Goal: Information Seeking & Learning: Learn about a topic

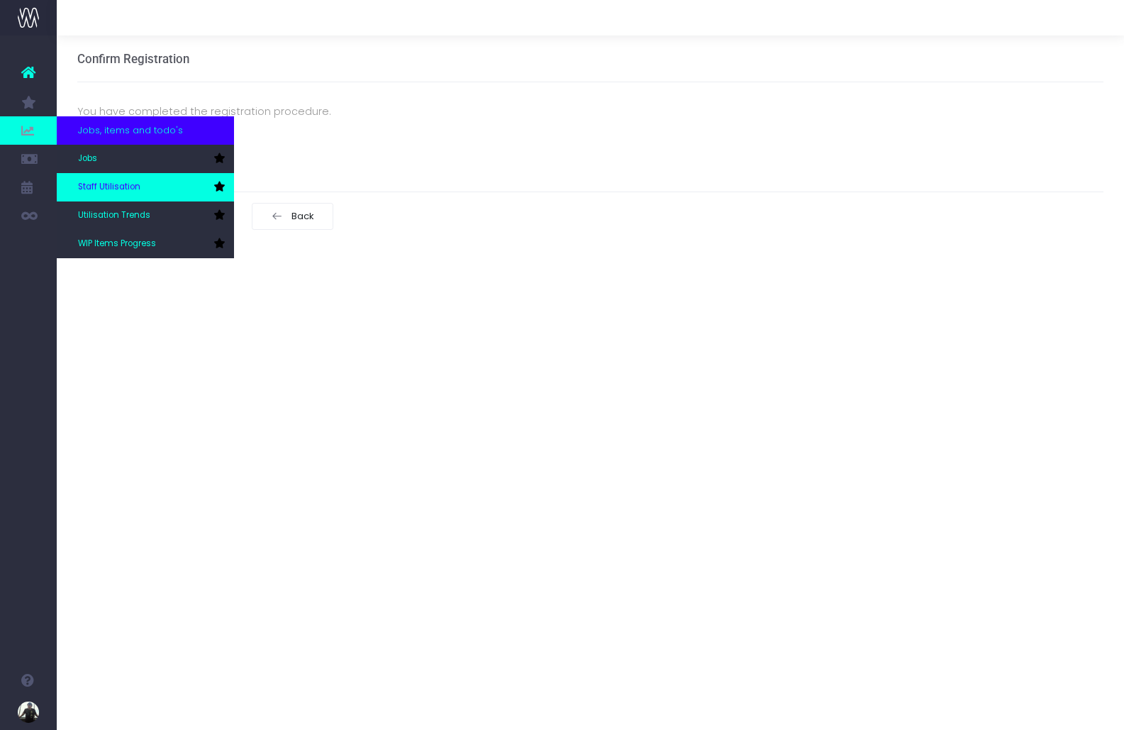
click at [107, 179] on link "Staff Utilisation" at bounding box center [145, 187] width 177 height 28
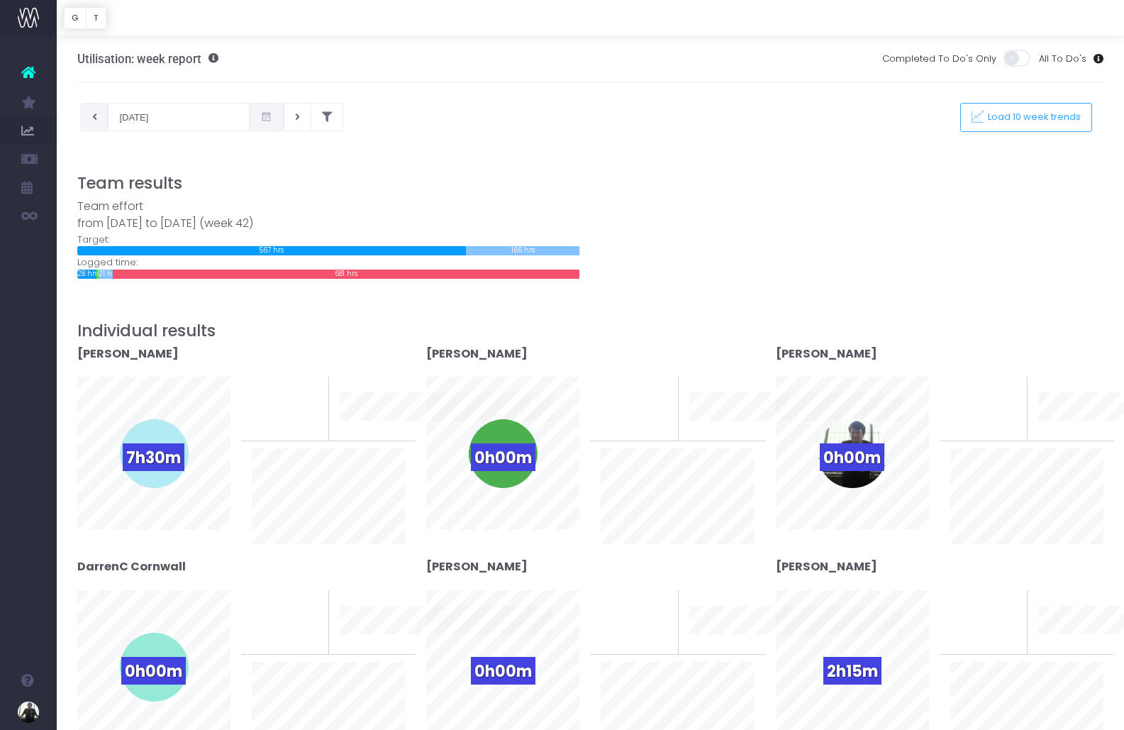
click at [106, 126] on button at bounding box center [95, 117] width 28 height 28
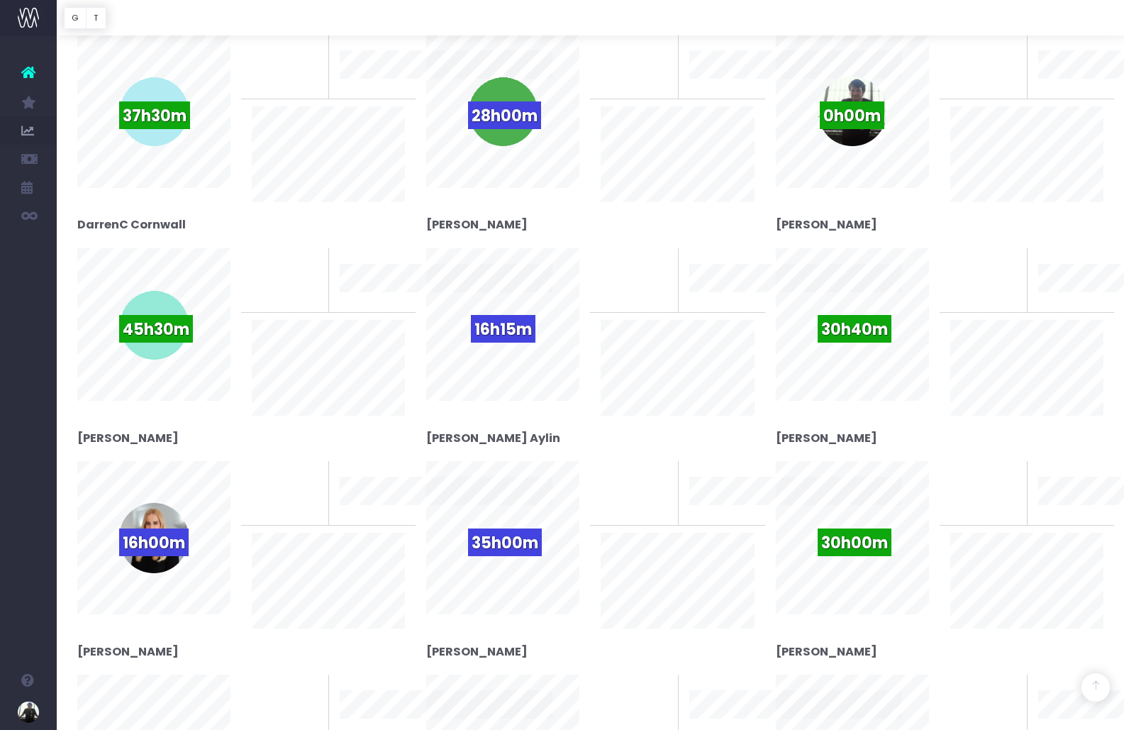
scroll to position [343, 0]
click at [519, 336] on span "16h15m" at bounding box center [503, 328] width 65 height 28
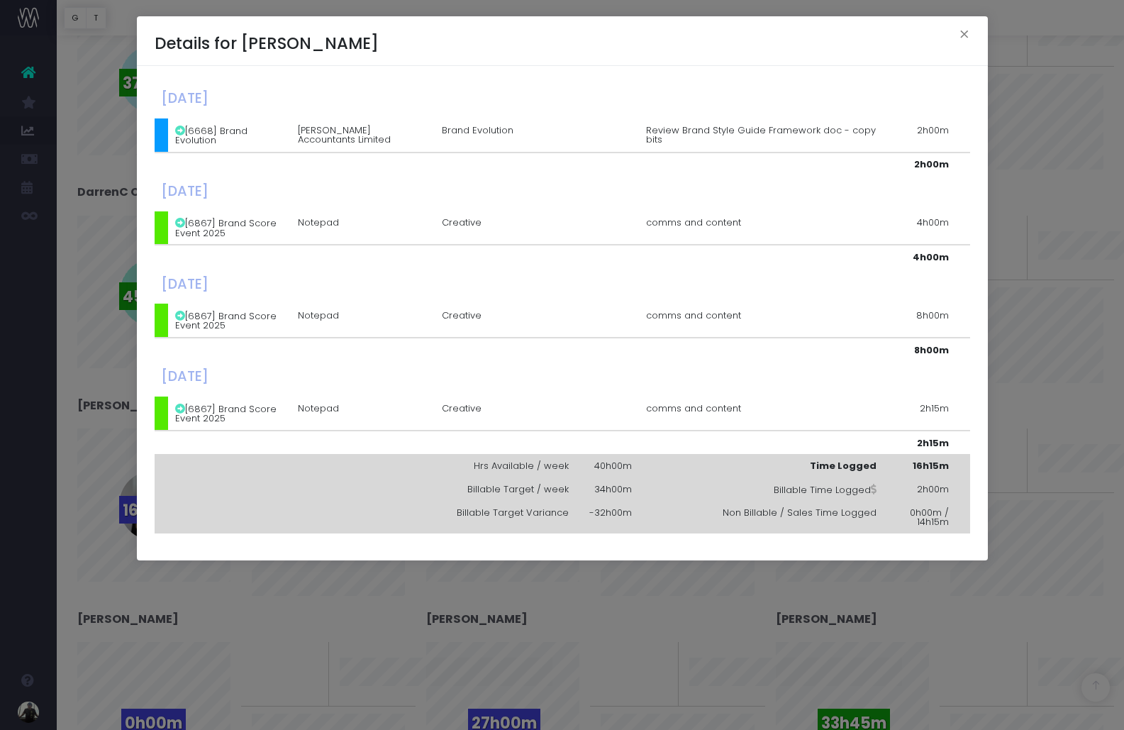
scroll to position [384, 0]
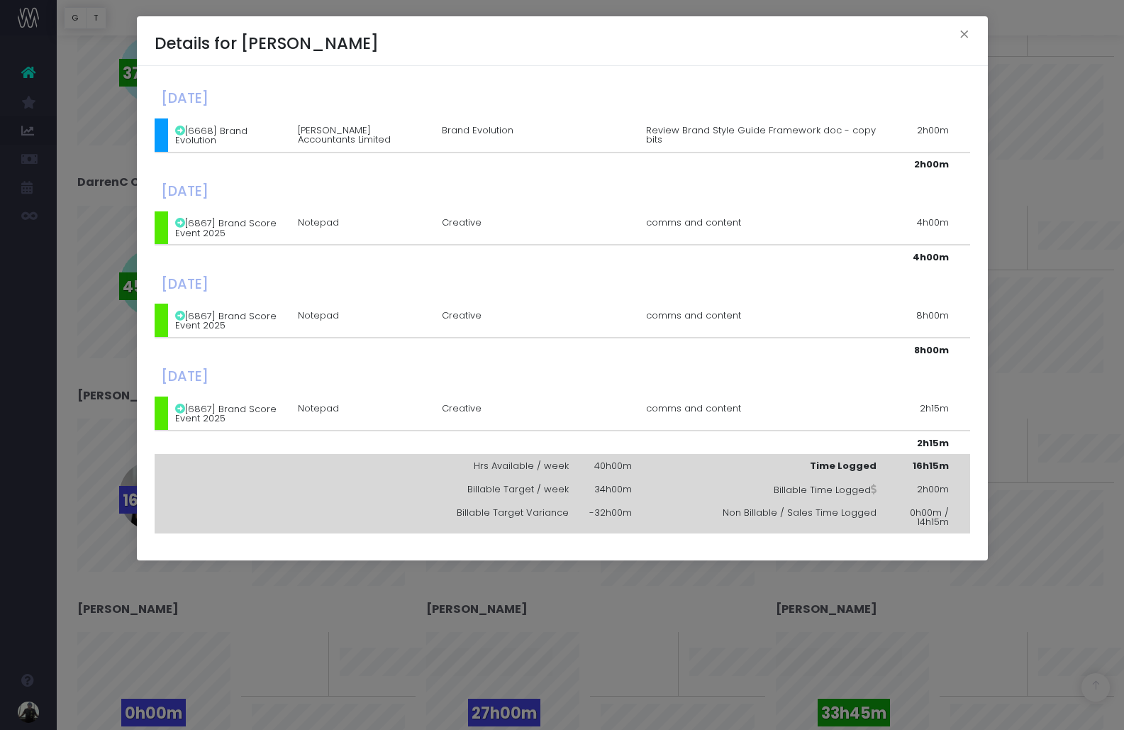
click at [207, 316] on td "[6867] Brand Score Event 2025" at bounding box center [229, 321] width 123 height 34
click at [965, 25] on button "×" at bounding box center [965, 36] width 30 height 23
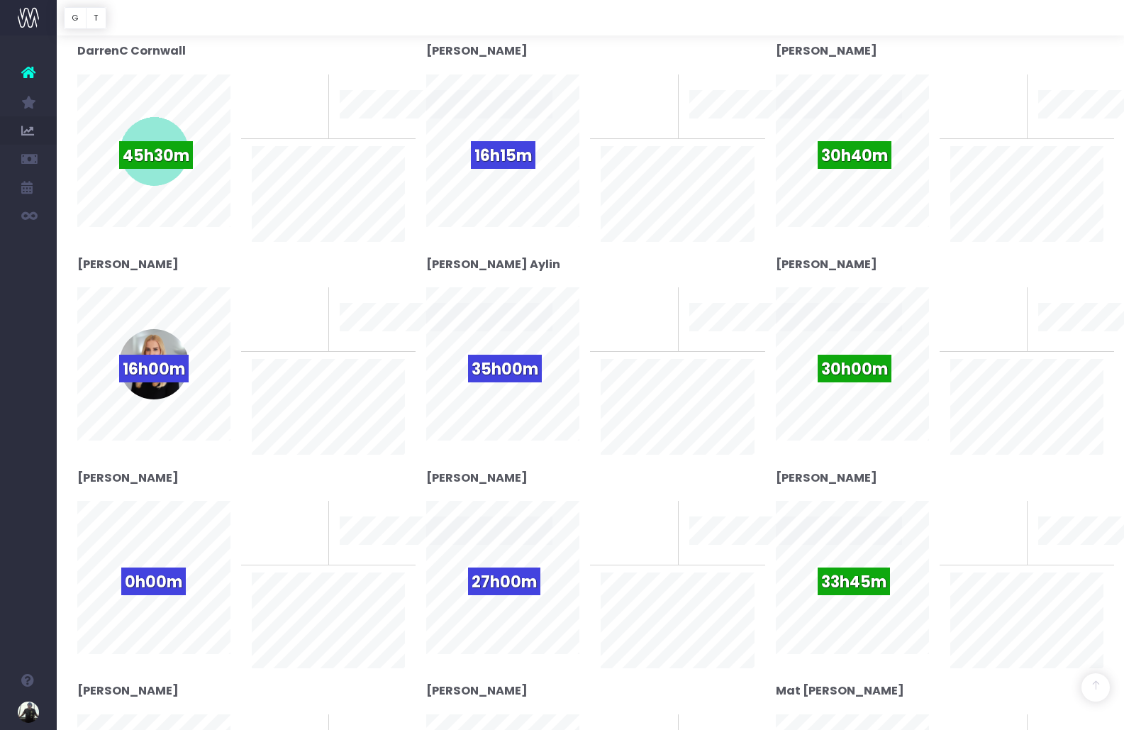
scroll to position [520, 0]
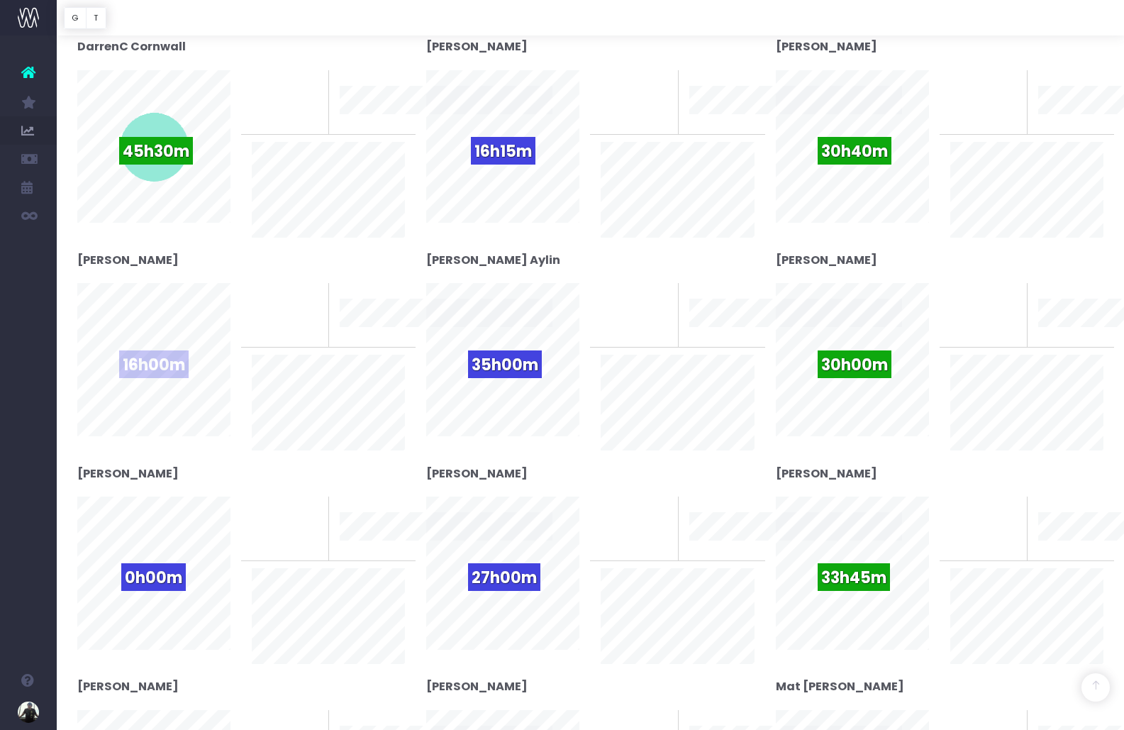
click at [148, 360] on span "16h00m" at bounding box center [154, 364] width 70 height 28
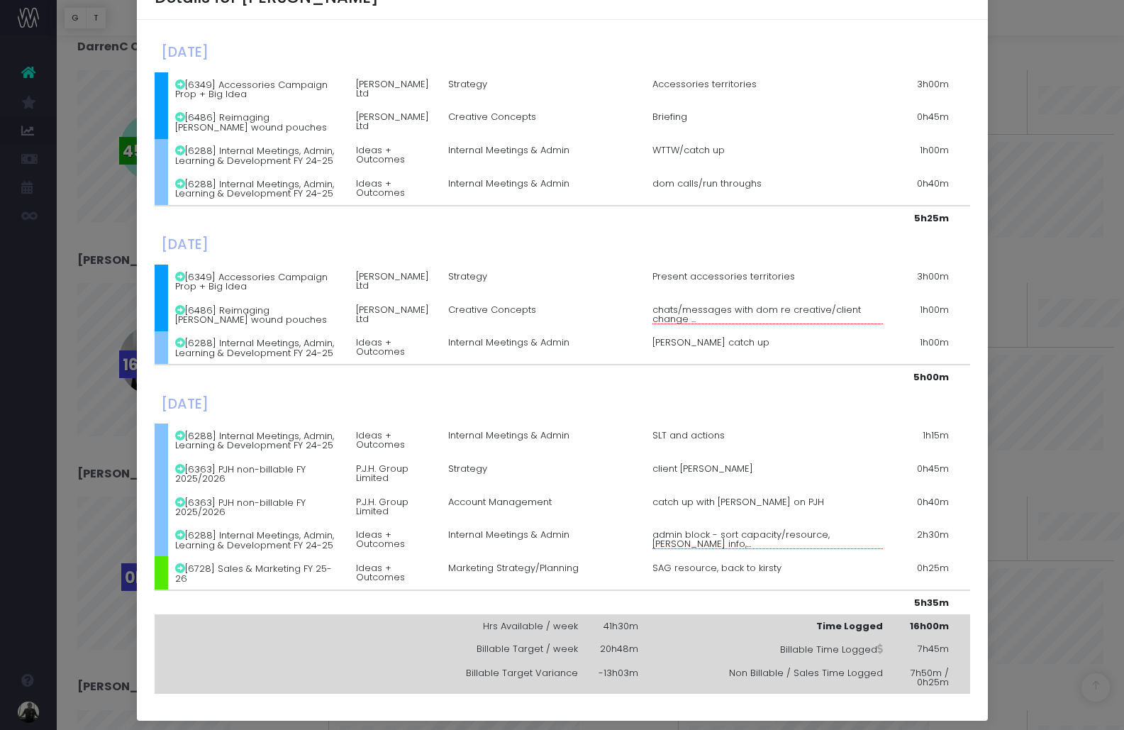
scroll to position [45, 0]
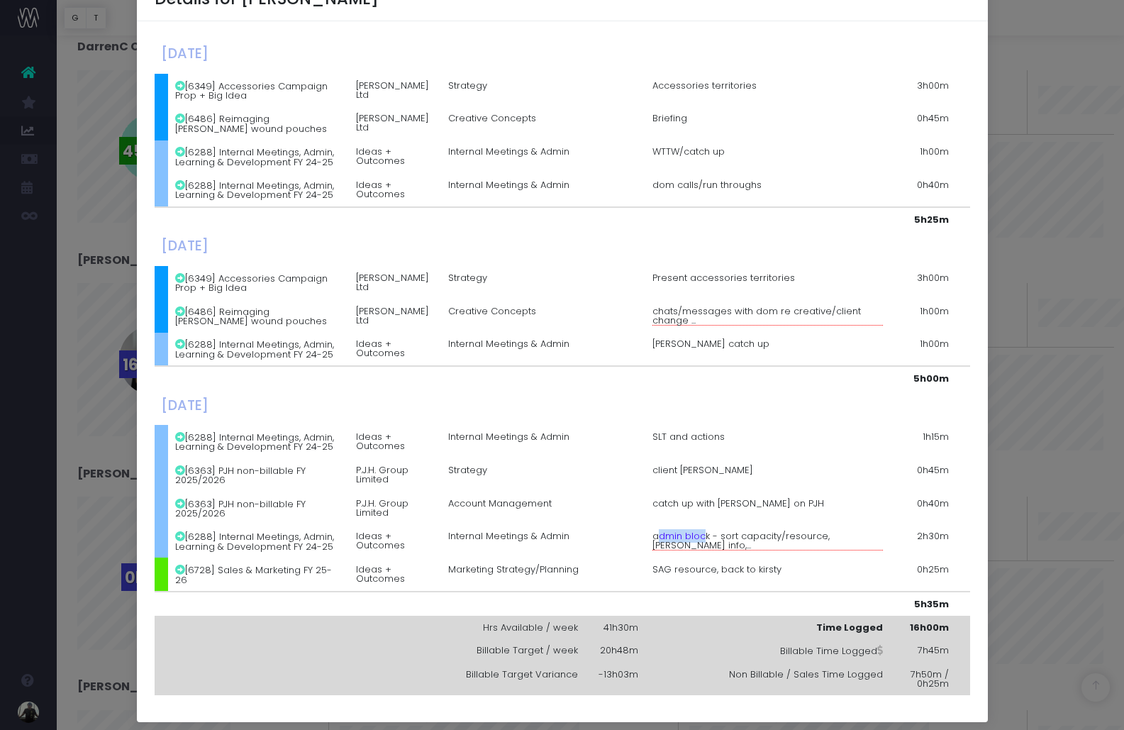
drag, startPoint x: 655, startPoint y: 531, endPoint x: 697, endPoint y: 541, distance: 42.9
click at [702, 541] on span "admin block - sort capacity/resource, darren info,..." at bounding box center [768, 540] width 231 height 19
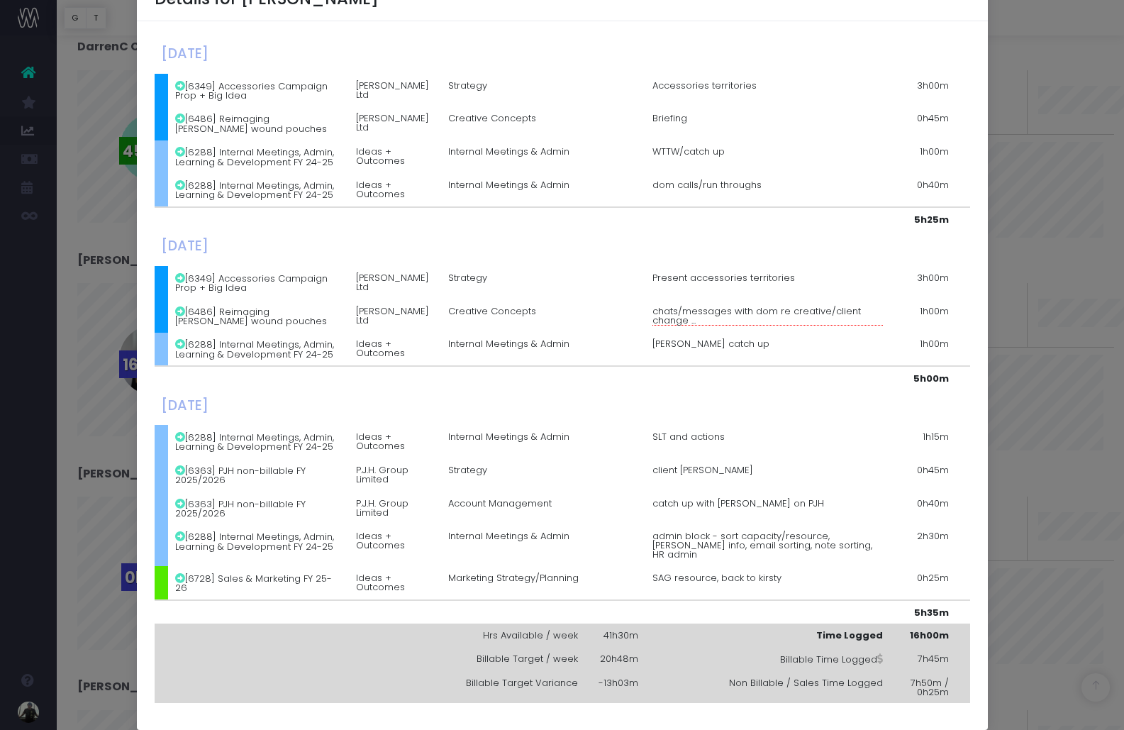
click at [654, 543] on span "admin block - sort capacity/resource, darren info, email sorting, note sorting,…" at bounding box center [768, 545] width 231 height 28
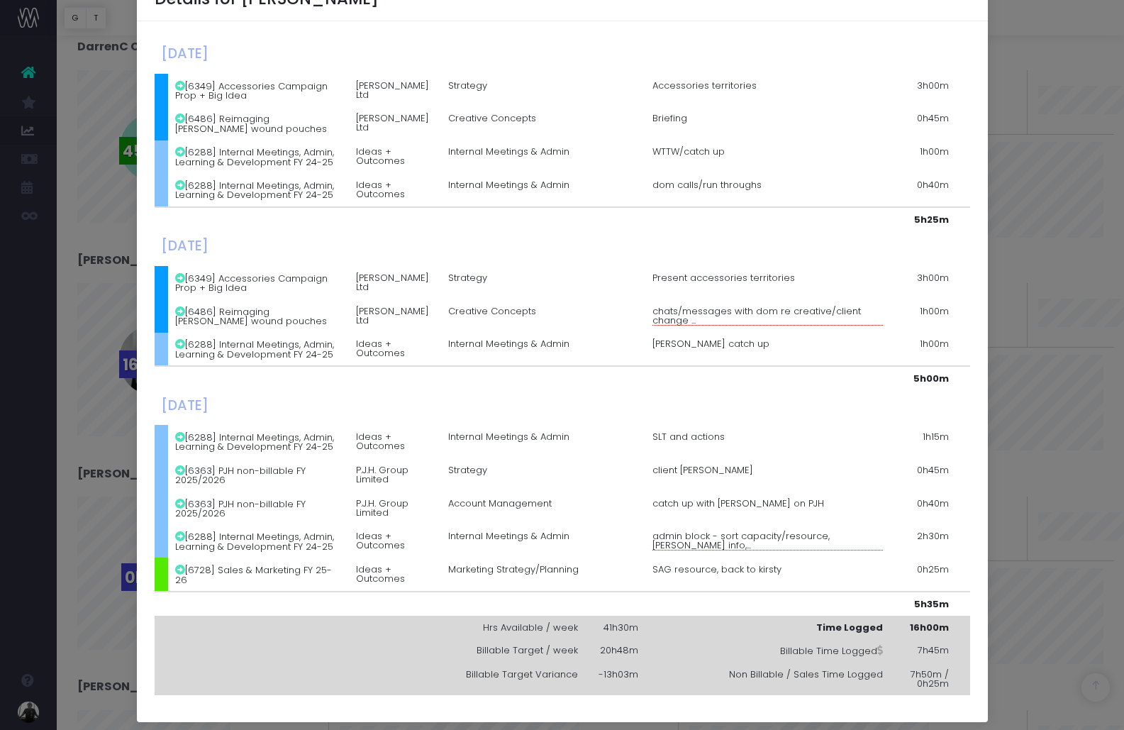
click at [654, 543] on span "admin block - sort capacity/resource, darren info,..." at bounding box center [768, 540] width 231 height 19
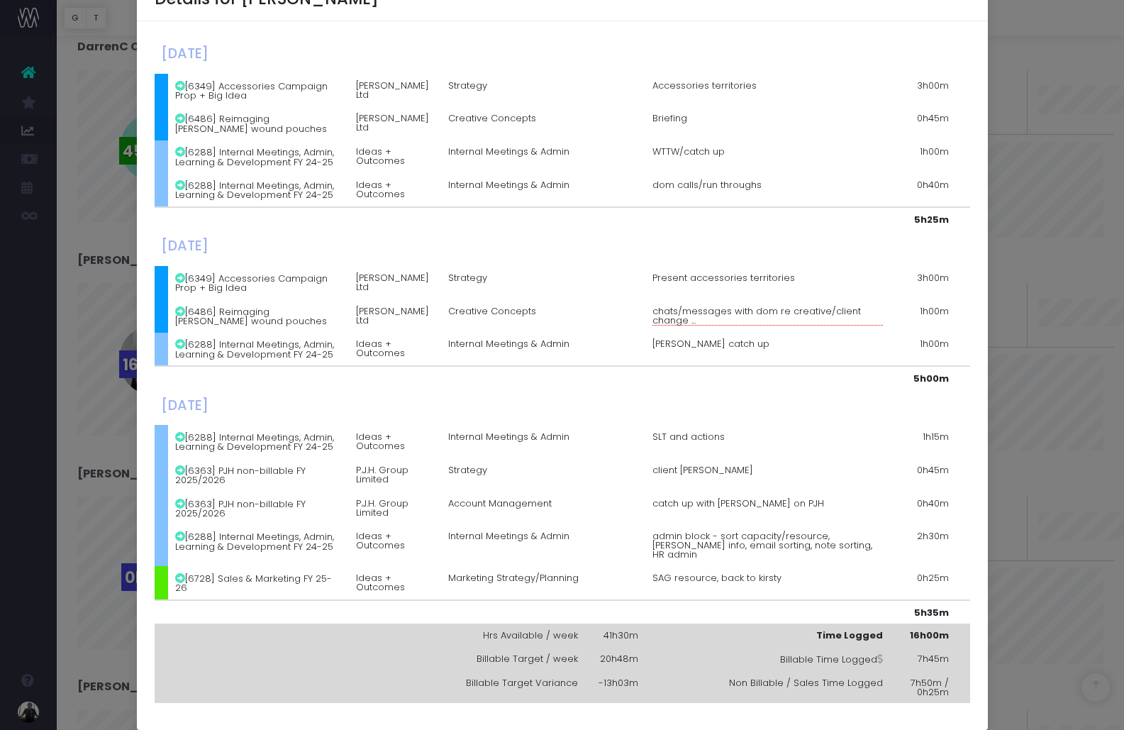
drag, startPoint x: 653, startPoint y: 431, endPoint x: 733, endPoint y: 487, distance: 97.8
click at [739, 487] on tbody "Monday, October 06th 2025 [6349] Accessories Campaign Prop + Big Idea TG Eakin …" at bounding box center [563, 371] width 816 height 665
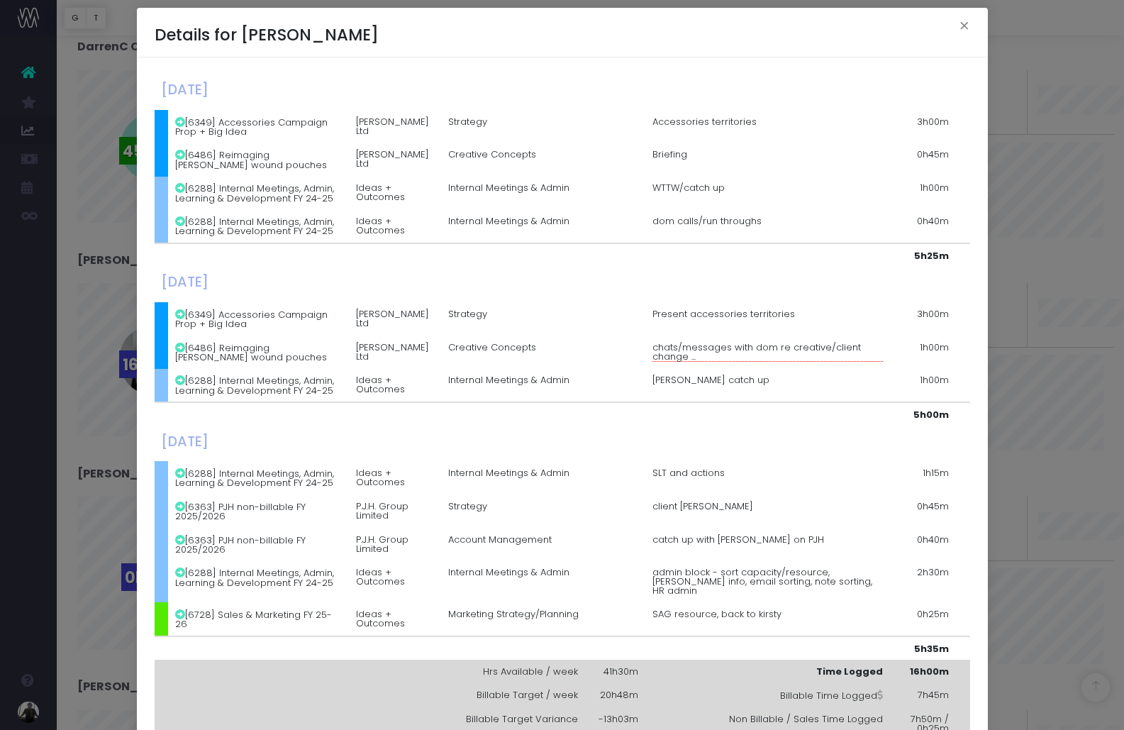
scroll to position [0, 0]
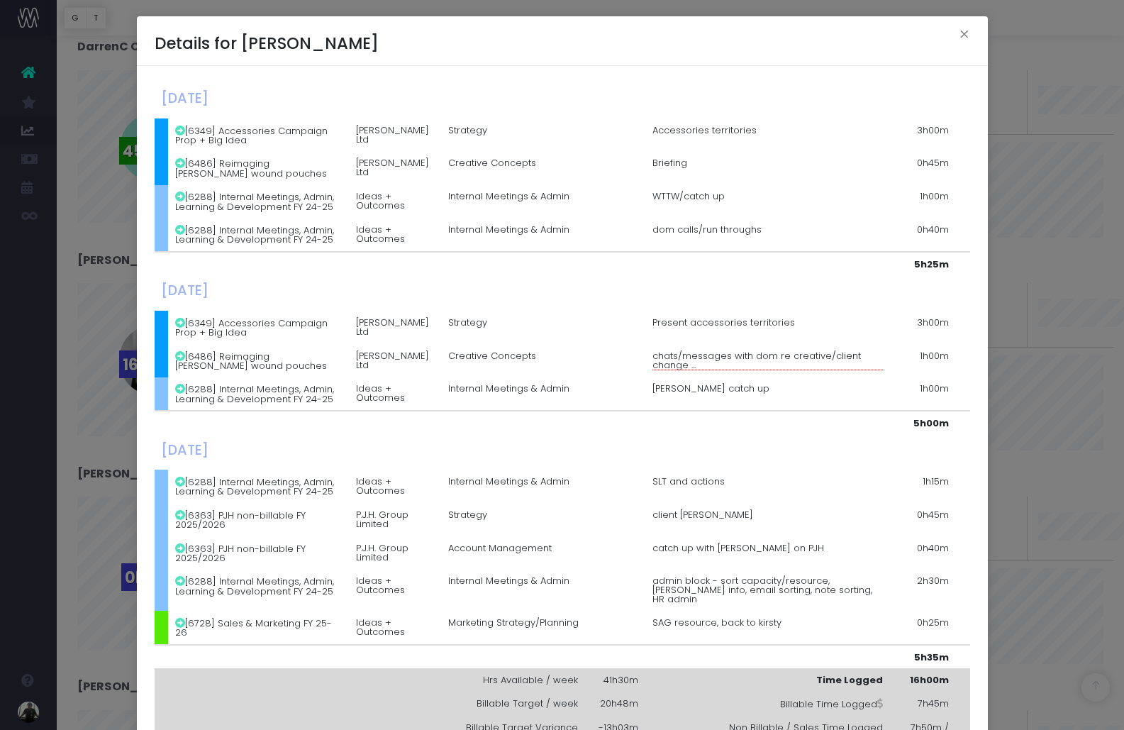
click at [659, 194] on td "WTTW/catch up" at bounding box center [768, 201] width 245 height 33
click at [660, 163] on td "Briefing" at bounding box center [768, 168] width 245 height 33
click at [673, 126] on td "Accessories territories" at bounding box center [768, 134] width 245 height 33
click at [967, 31] on button "×" at bounding box center [965, 36] width 30 height 23
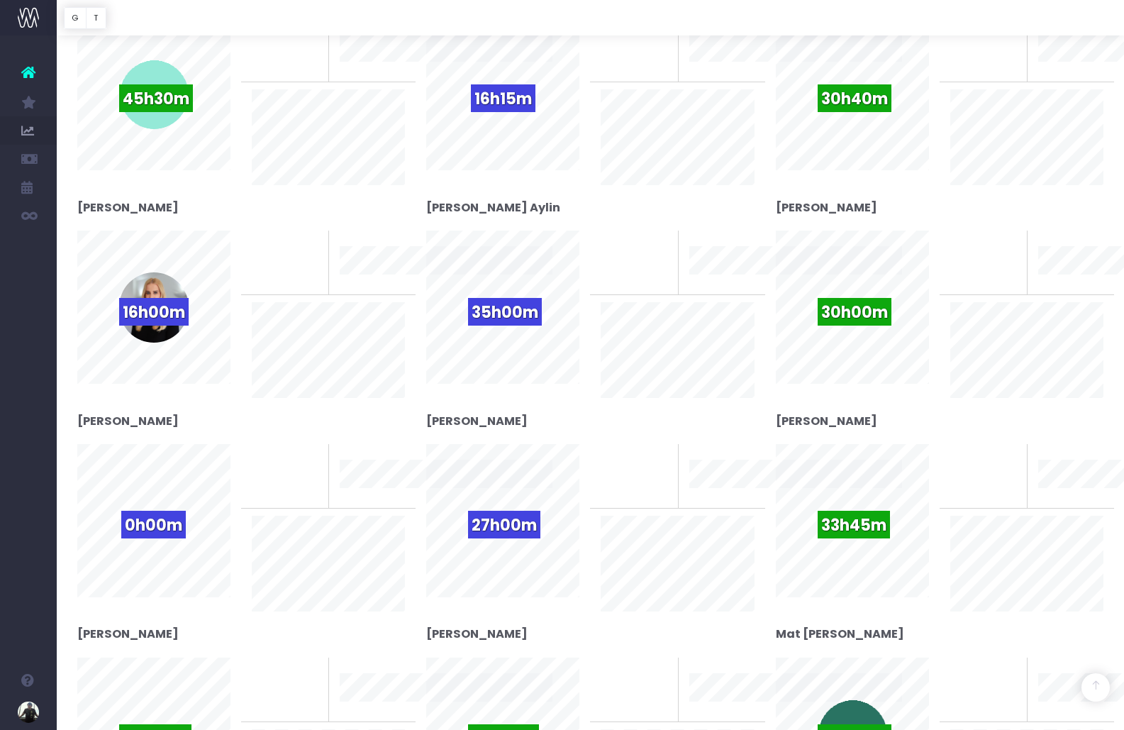
scroll to position [577, 0]
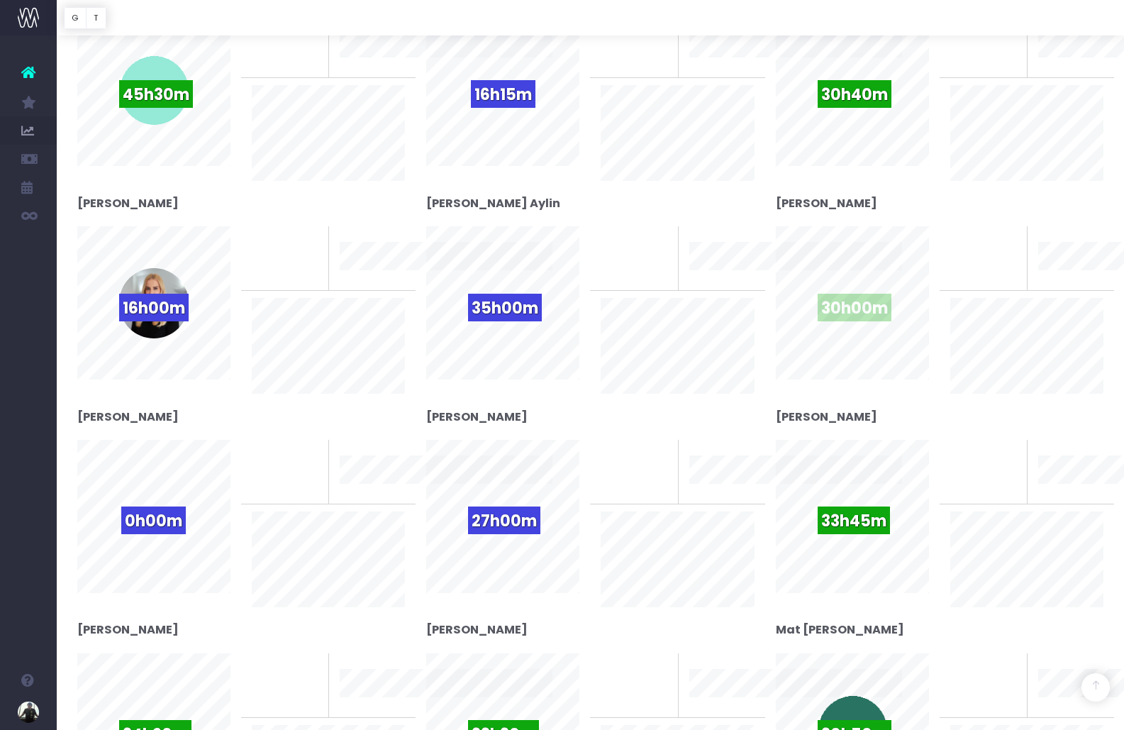
click at [868, 304] on span "30h00m" at bounding box center [855, 308] width 74 height 28
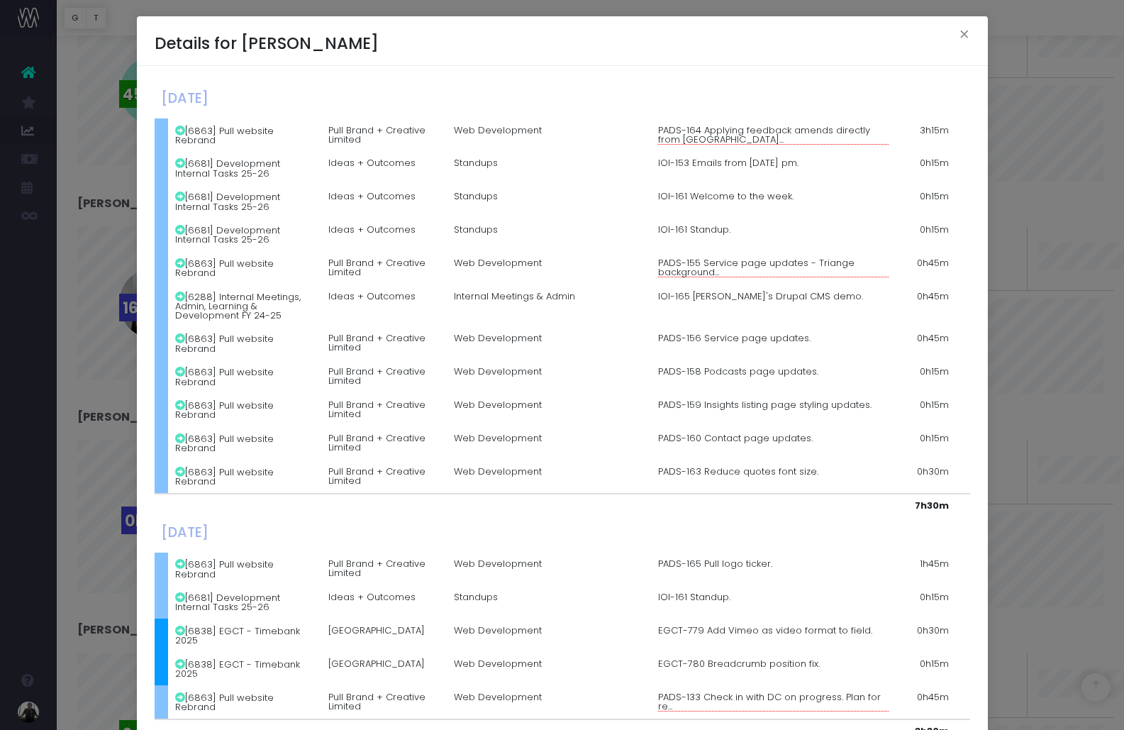
click at [204, 344] on td "[6863] Pull website Rebrand" at bounding box center [244, 343] width 153 height 33
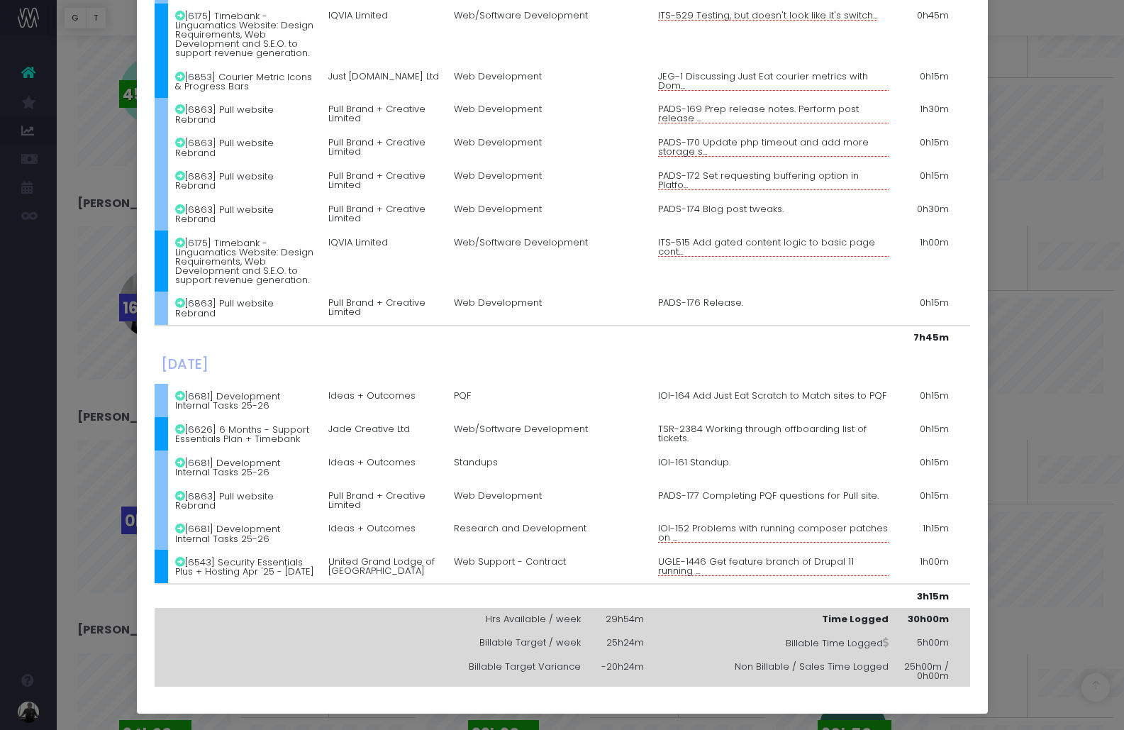
scroll to position [1324, 0]
click at [997, 367] on div "Details for Ian Cawthorne × Monday, October 06th 2025 [6863] Pull website Rebra…" at bounding box center [562, 365] width 1124 height 730
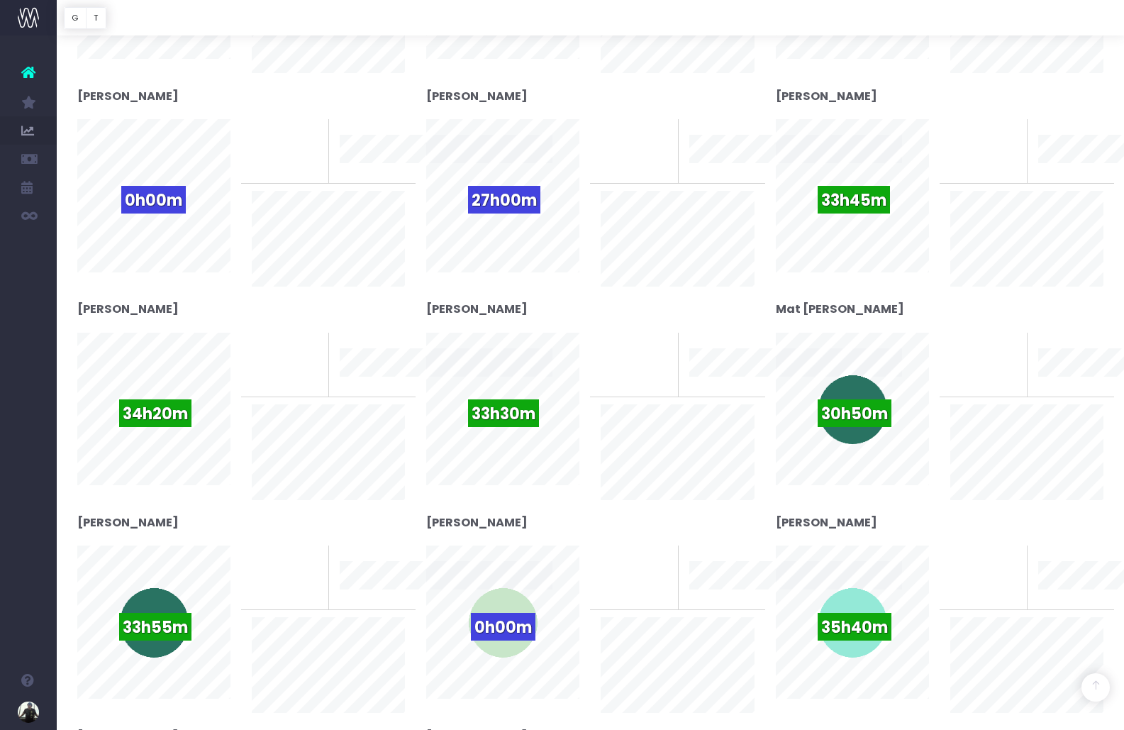
scroll to position [902, 0]
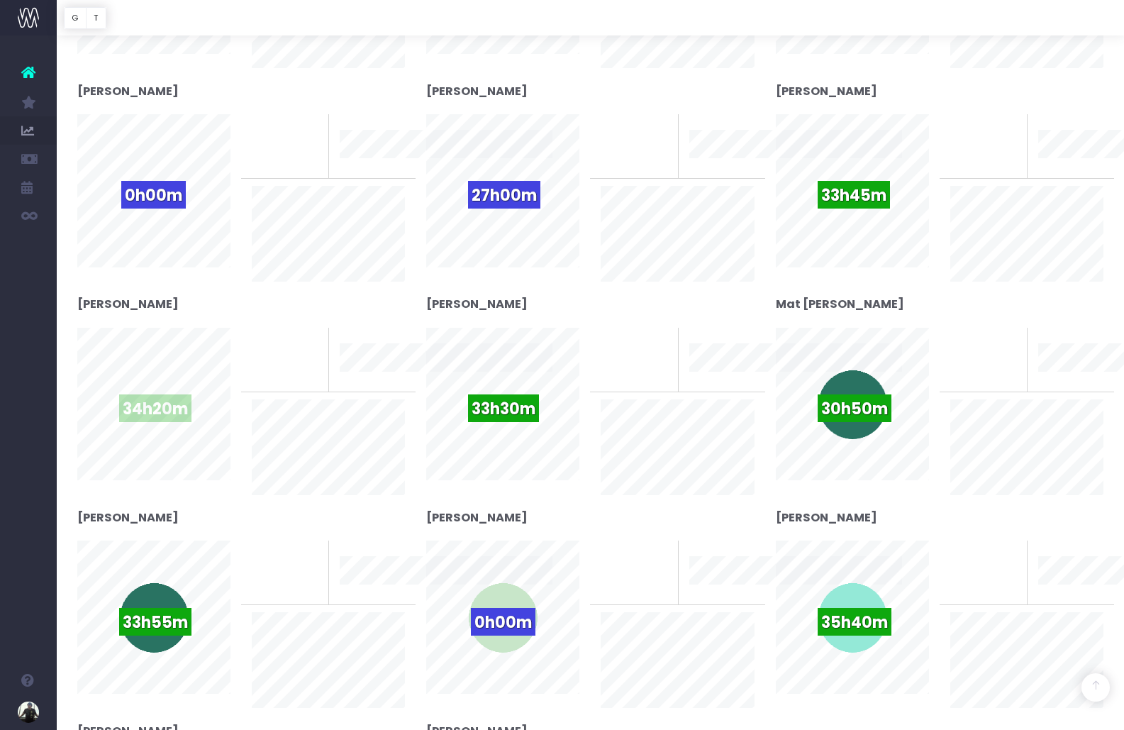
click at [141, 411] on span "34h20m" at bounding box center [155, 408] width 72 height 28
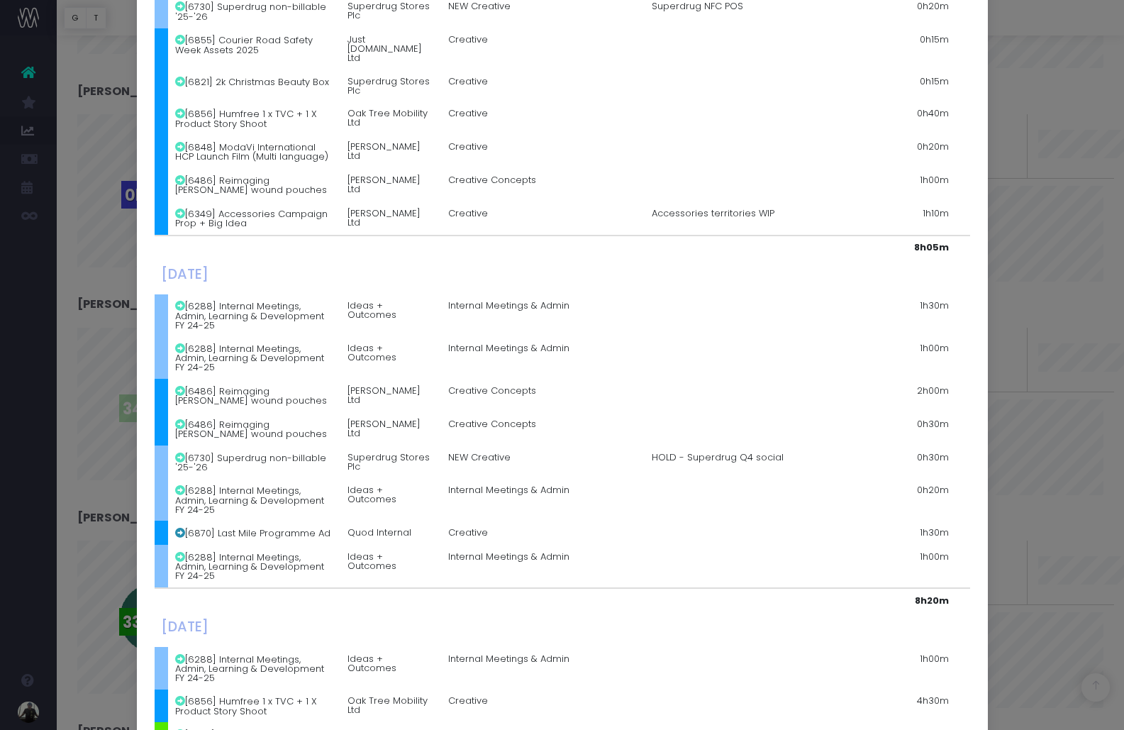
scroll to position [360, 0]
click at [79, 397] on div "Details for Katie Beltrami × Monday, October 06th 2025 [6288] Internal Meetings…" at bounding box center [562, 365] width 1124 height 730
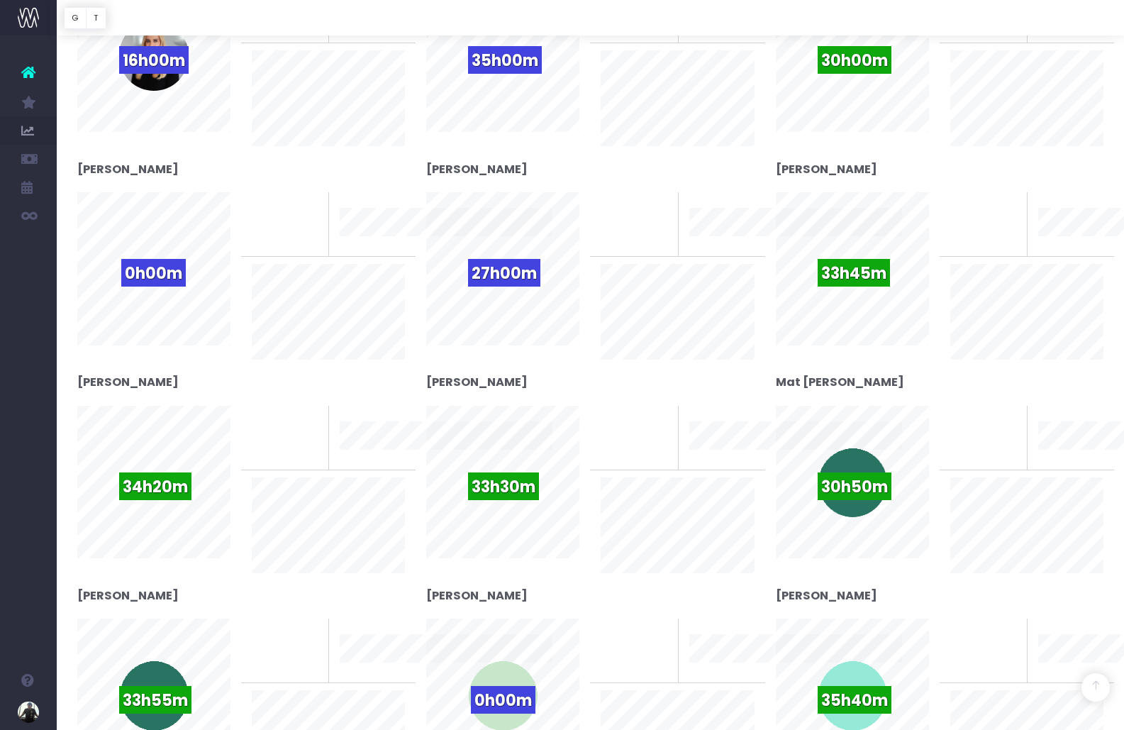
scroll to position [0, 0]
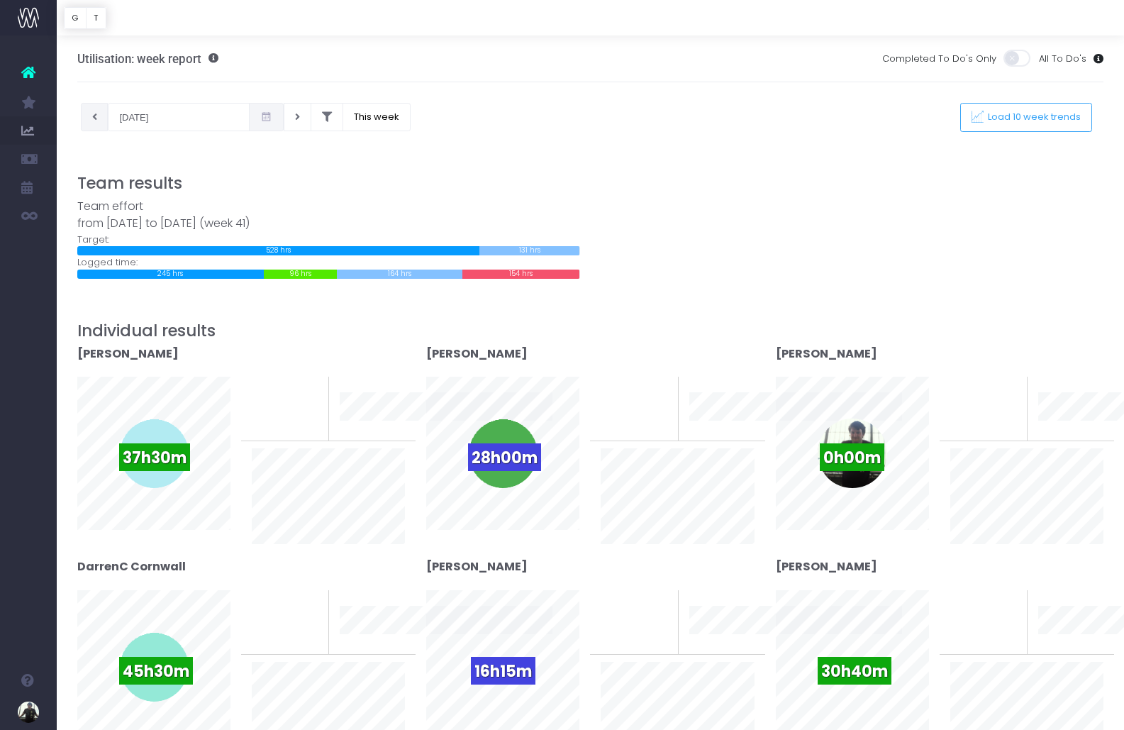
click at [92, 117] on icon at bounding box center [94, 117] width 5 height 0
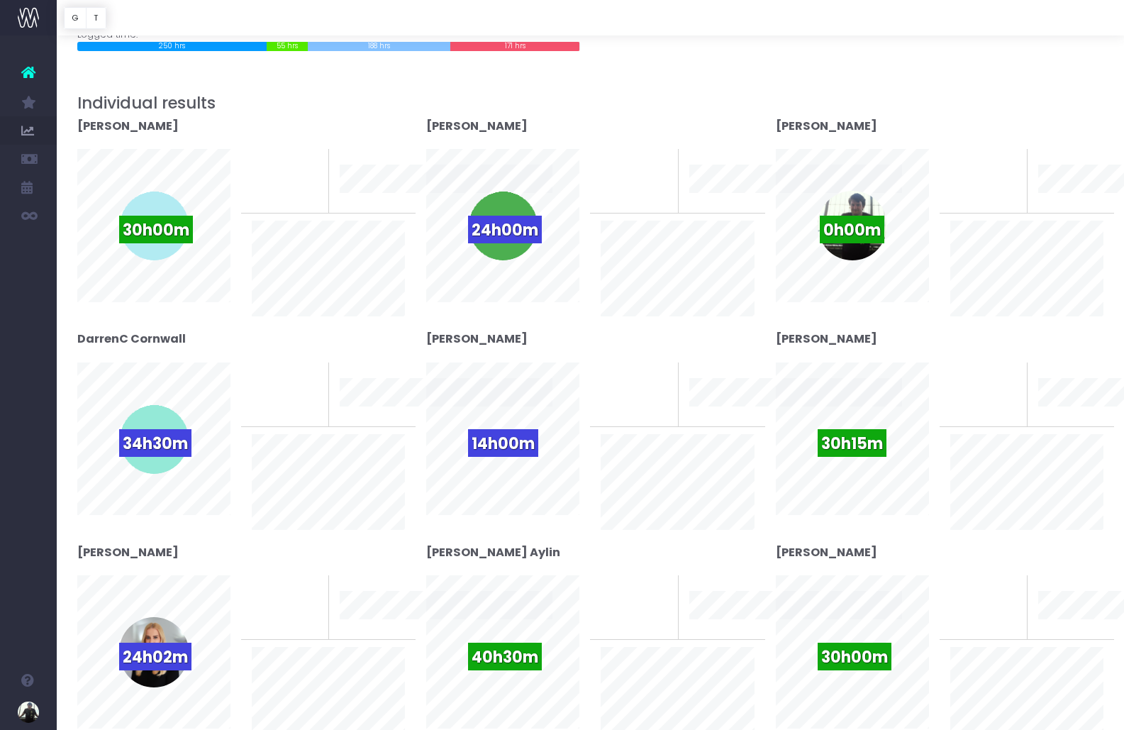
scroll to position [230, 0]
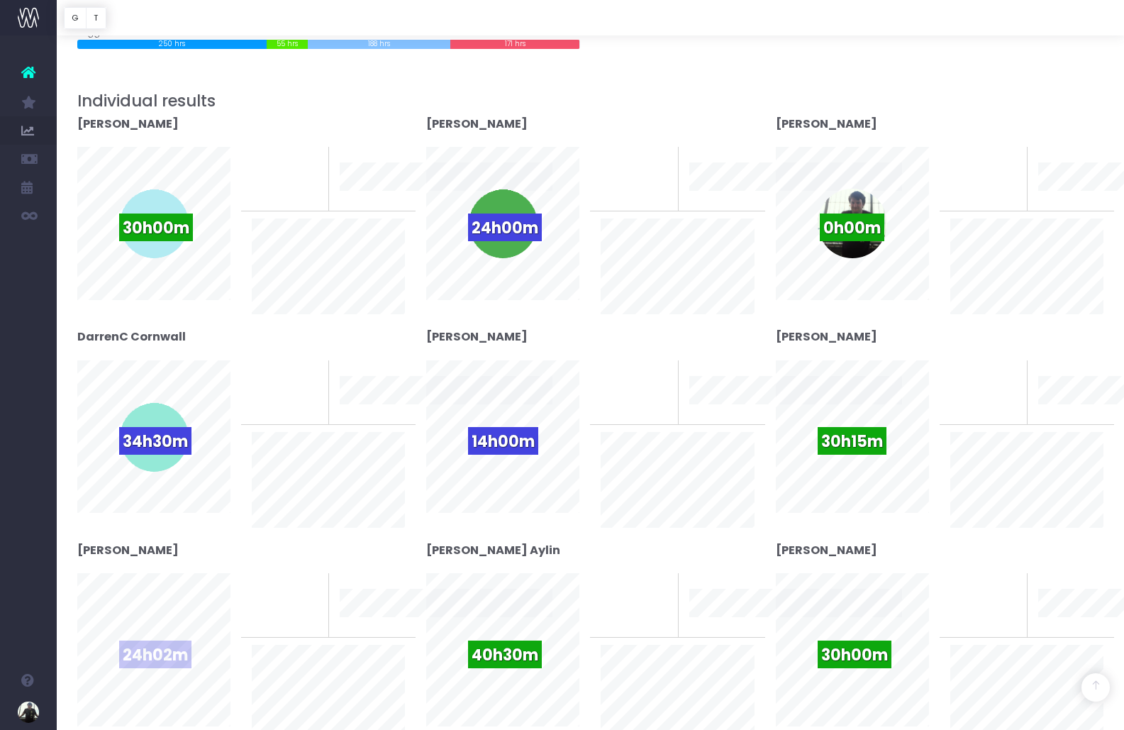
click at [155, 652] on span "24h02m" at bounding box center [155, 655] width 72 height 28
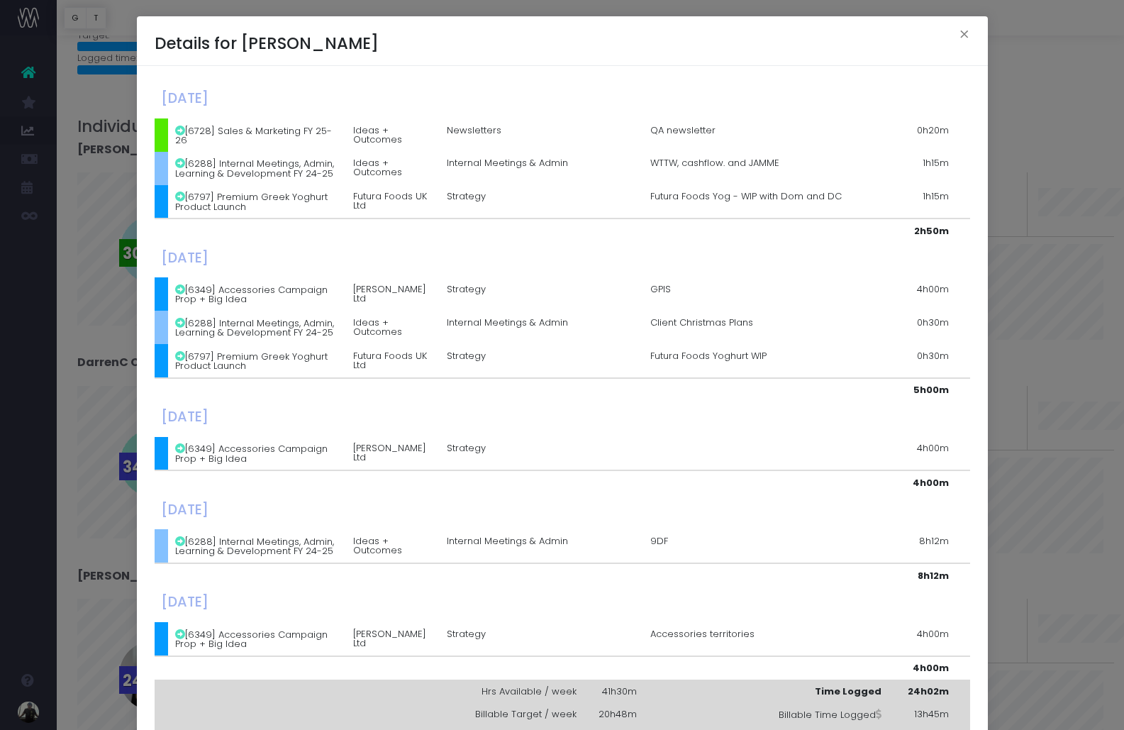
scroll to position [205, 0]
click at [965, 28] on button "×" at bounding box center [965, 36] width 30 height 23
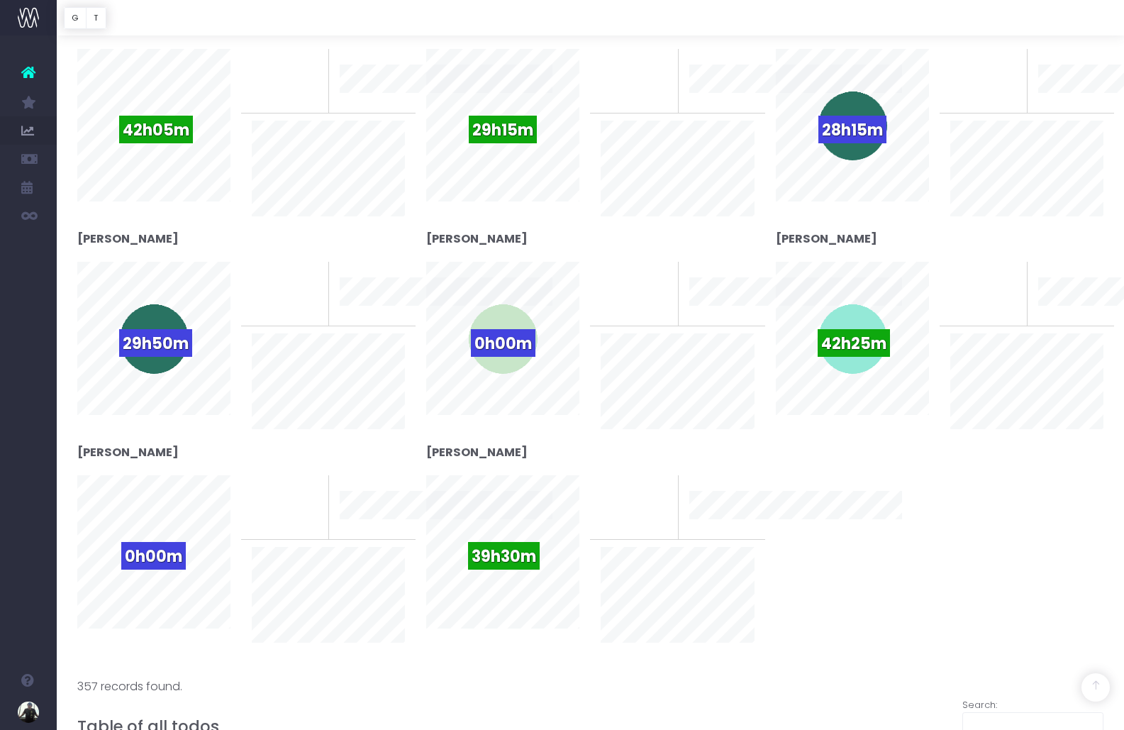
scroll to position [0, 0]
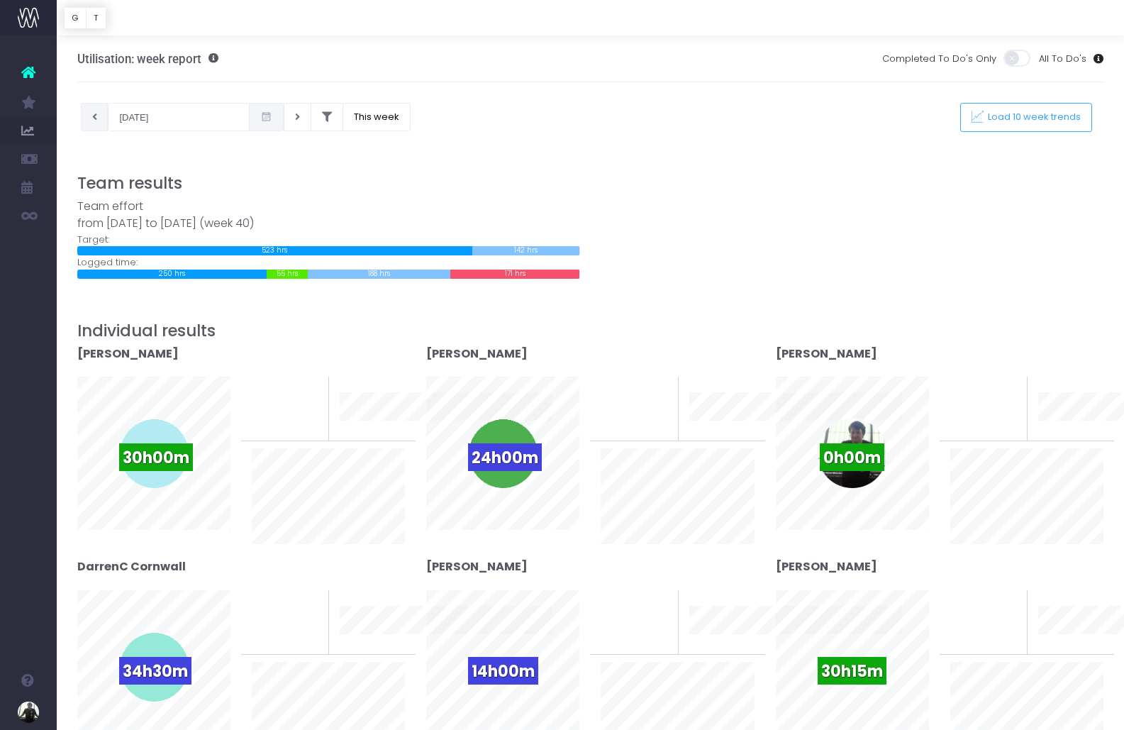
click at [96, 123] on button at bounding box center [95, 117] width 28 height 28
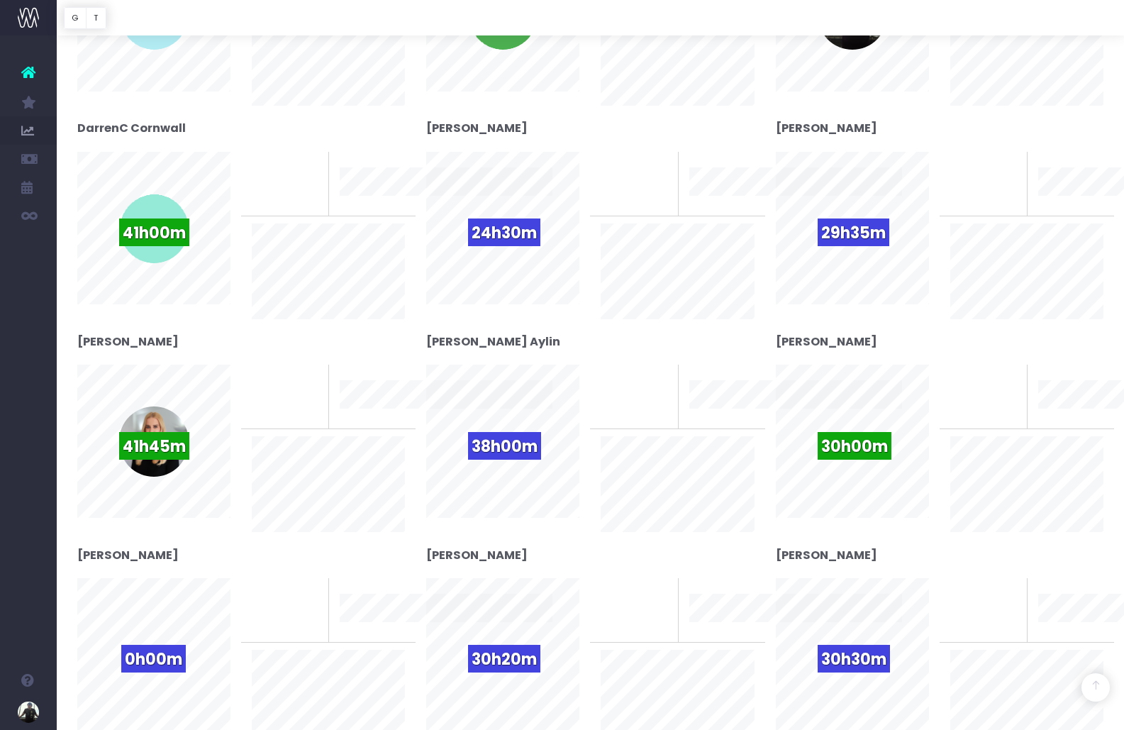
scroll to position [443, 0]
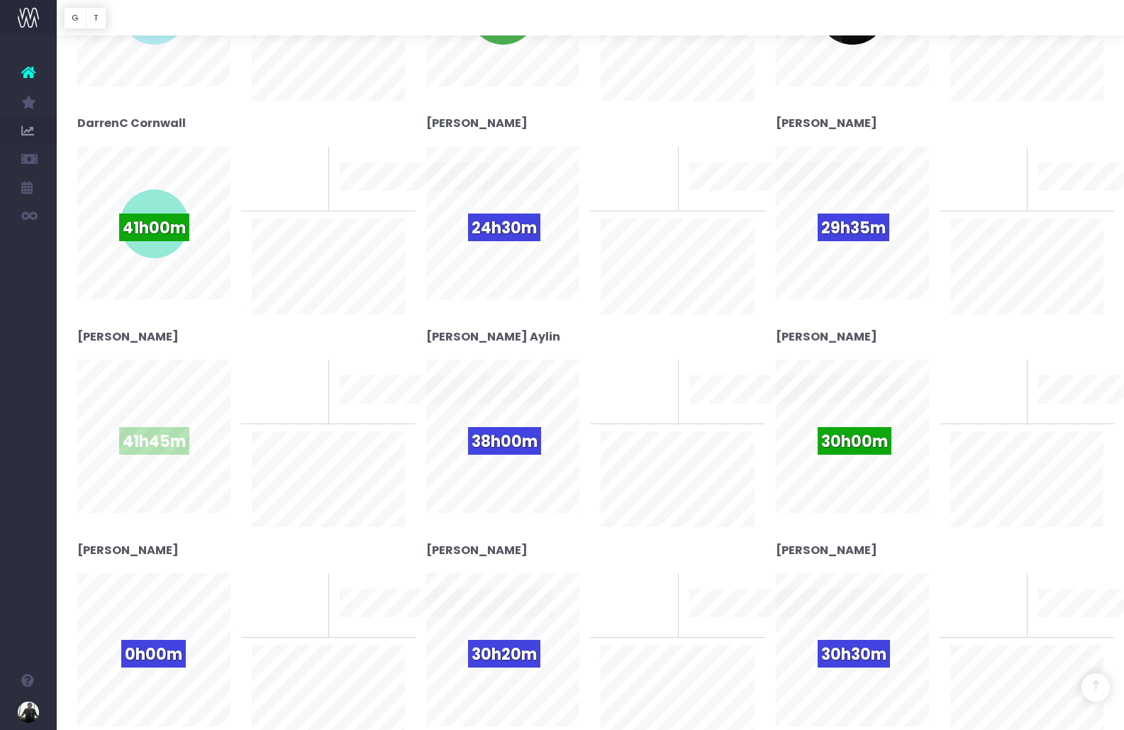
click at [166, 436] on span "41h45m" at bounding box center [154, 441] width 70 height 28
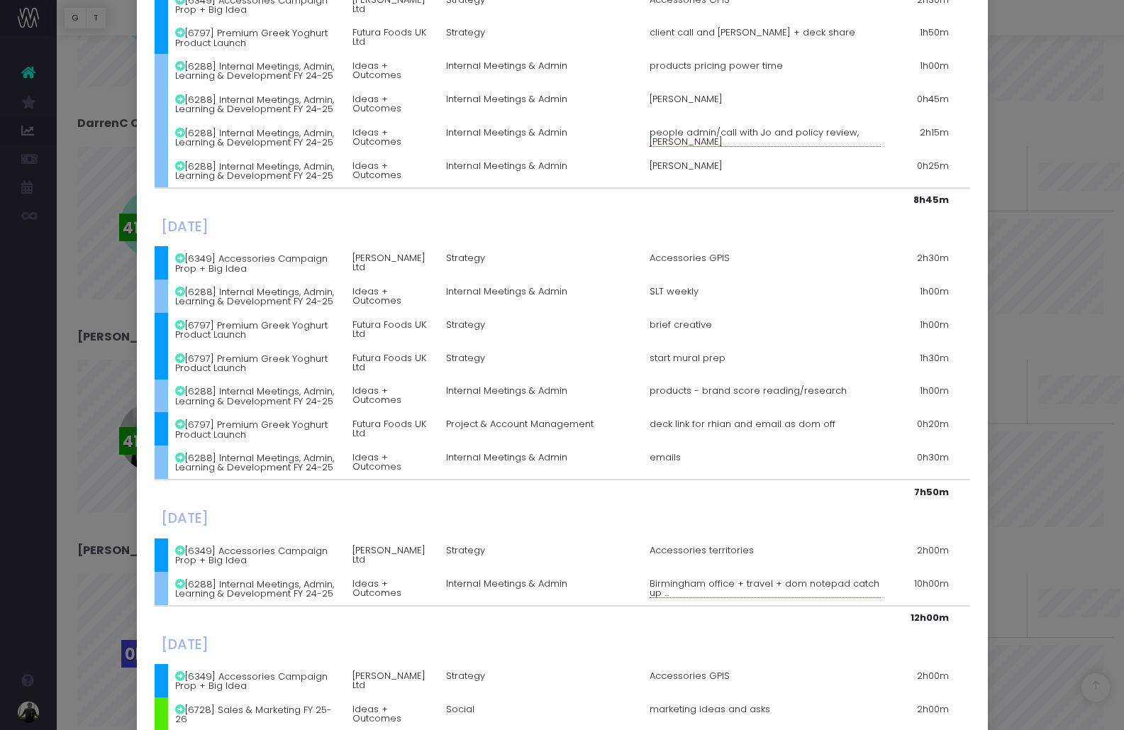
scroll to position [535, 0]
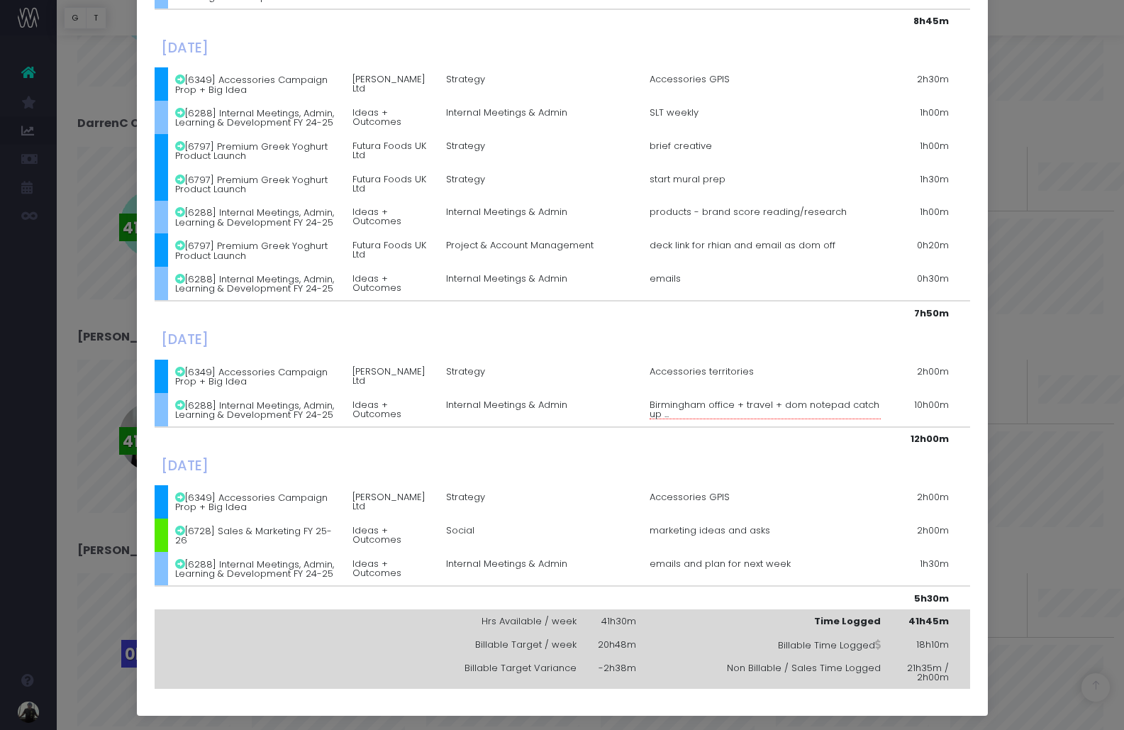
click at [1026, 342] on div "Details for Emma Hodgkinson × Monday, September 22nd 2025 [6288] Internal Meeti…" at bounding box center [562, 365] width 1124 height 730
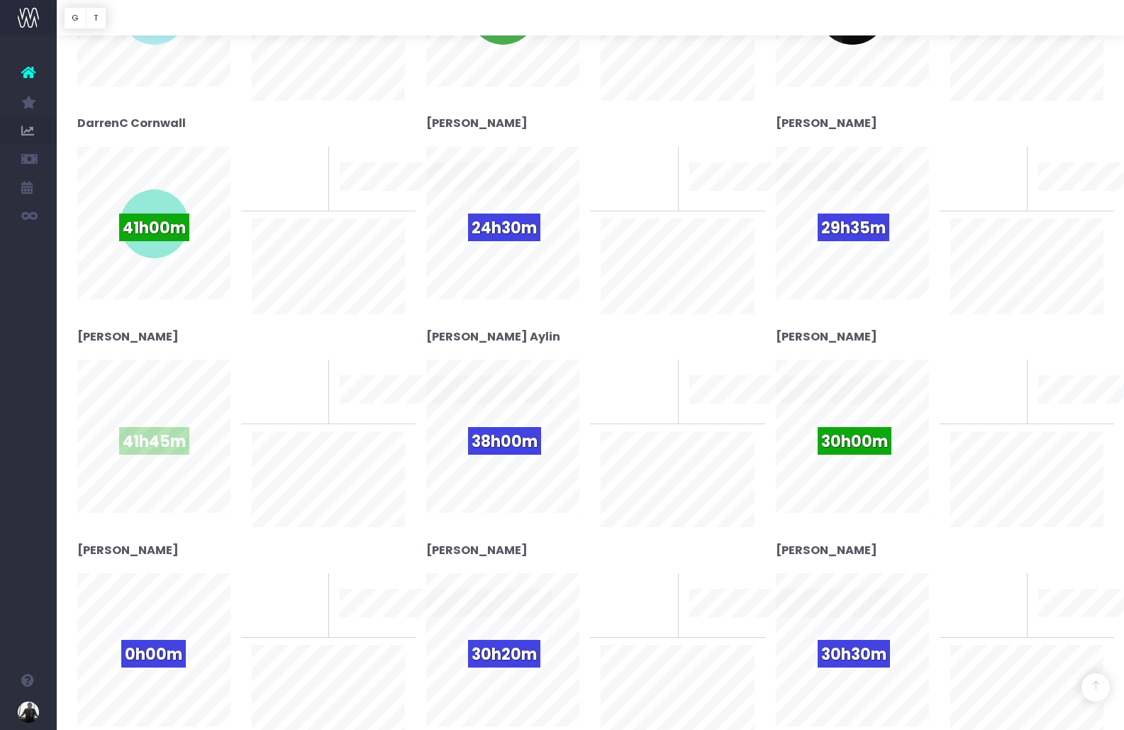
click at [157, 446] on span "41h45m" at bounding box center [154, 441] width 70 height 28
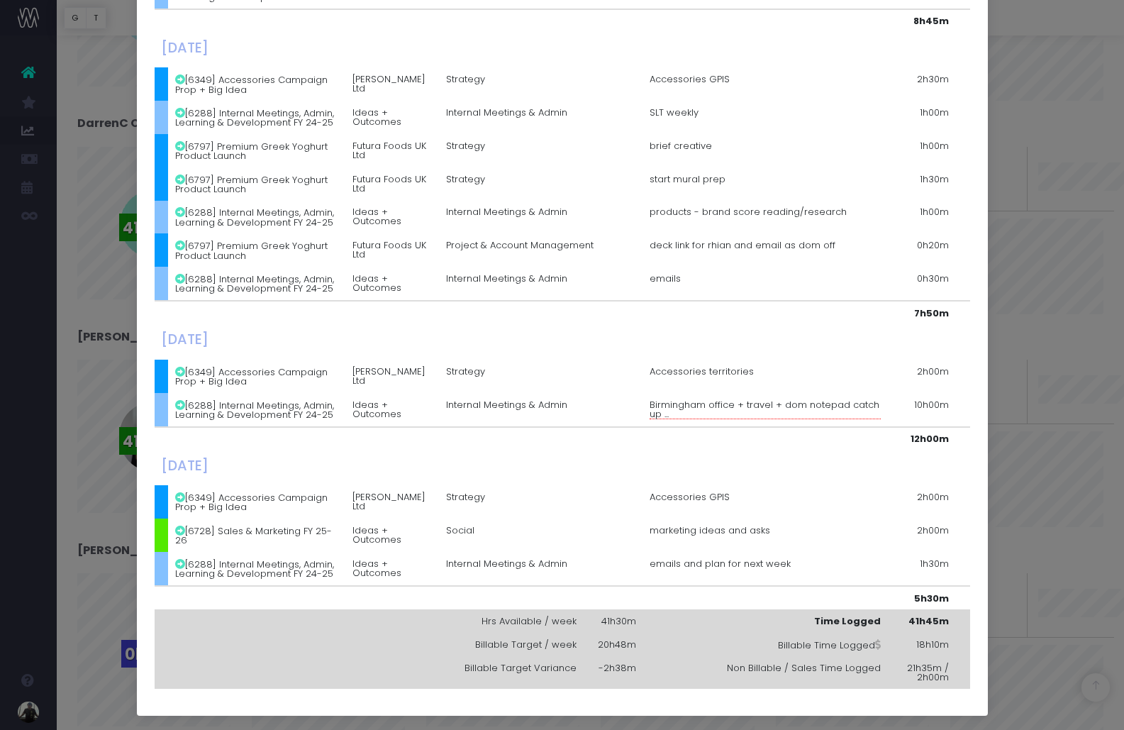
click at [660, 364] on td "Accessories territories" at bounding box center [765, 376] width 245 height 33
click at [1031, 320] on div "Details for Emma Hodgkinson × Monday, September 22nd 2025 [6288] Internal Meeti…" at bounding box center [562, 365] width 1124 height 730
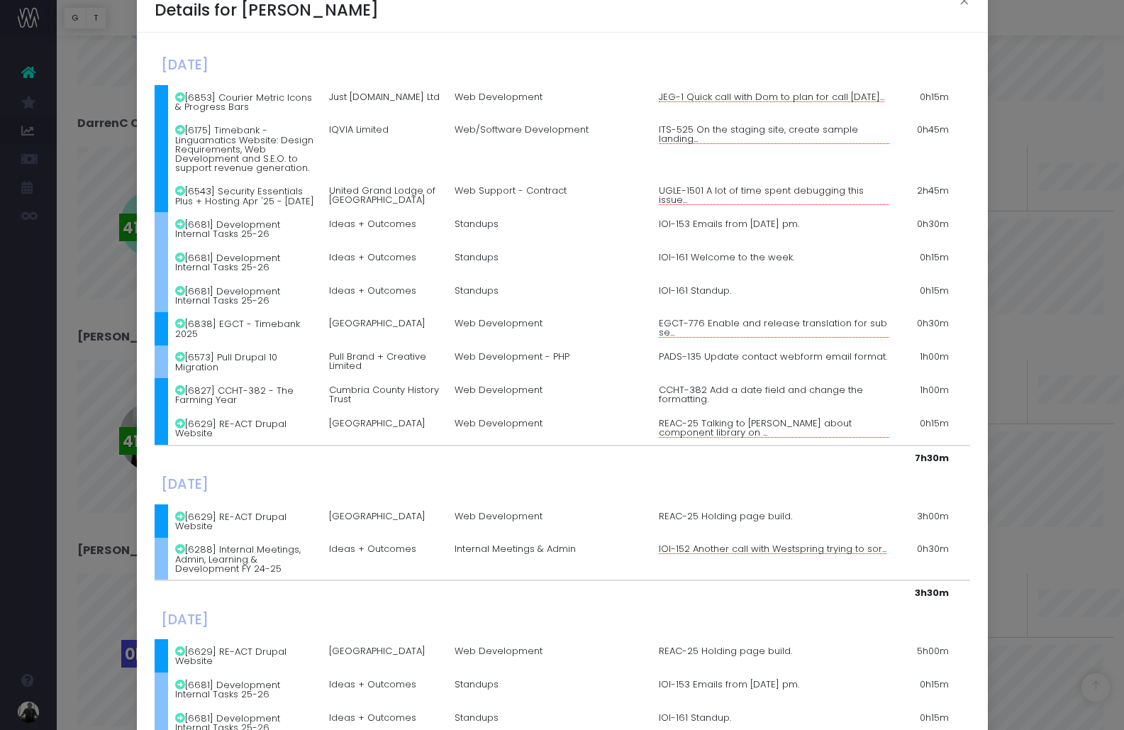
scroll to position [37, 0]
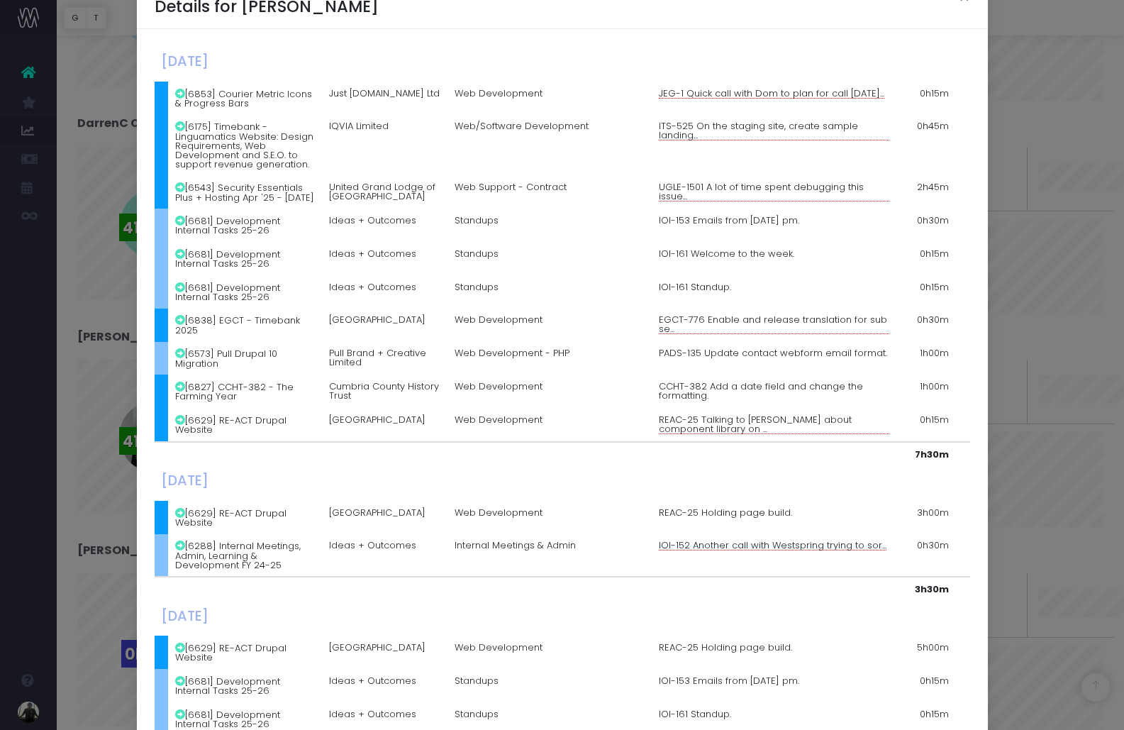
click at [1068, 420] on div "Details for Ian Cawthorne × Monday, September 22nd 2025 [6853] Courier Metric I…" at bounding box center [562, 365] width 1124 height 730
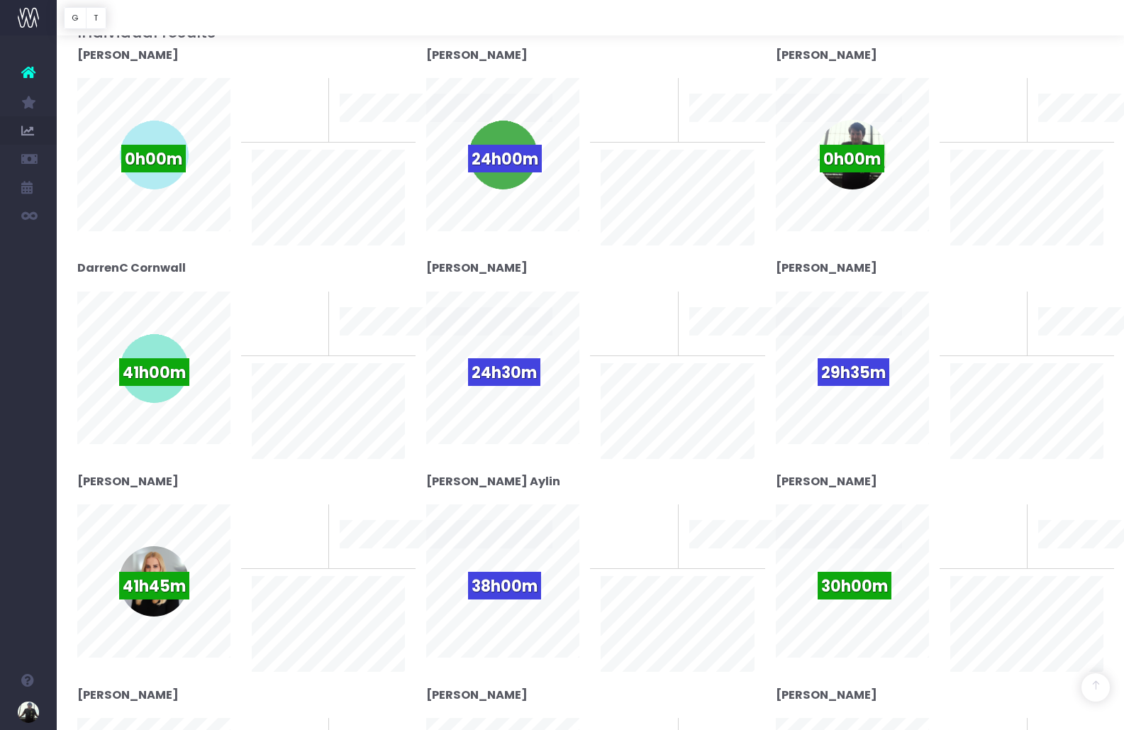
scroll to position [0, 0]
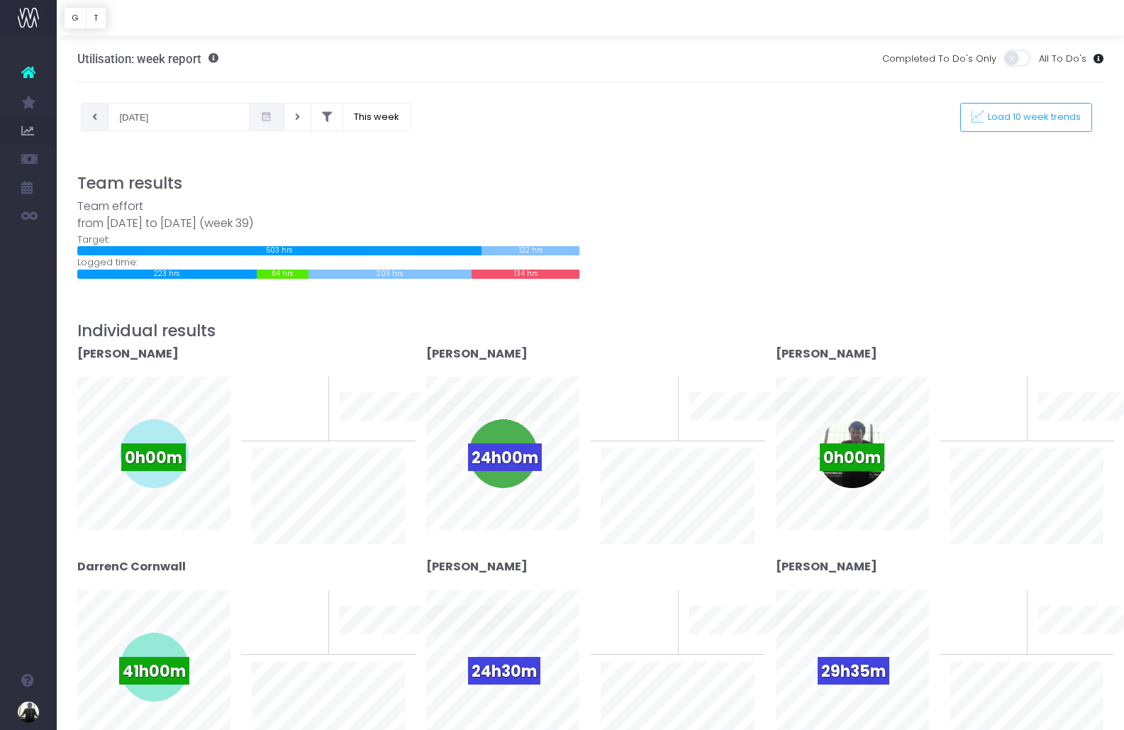
click at [95, 117] on icon at bounding box center [94, 117] width 5 height 0
type input "15-09-2025"
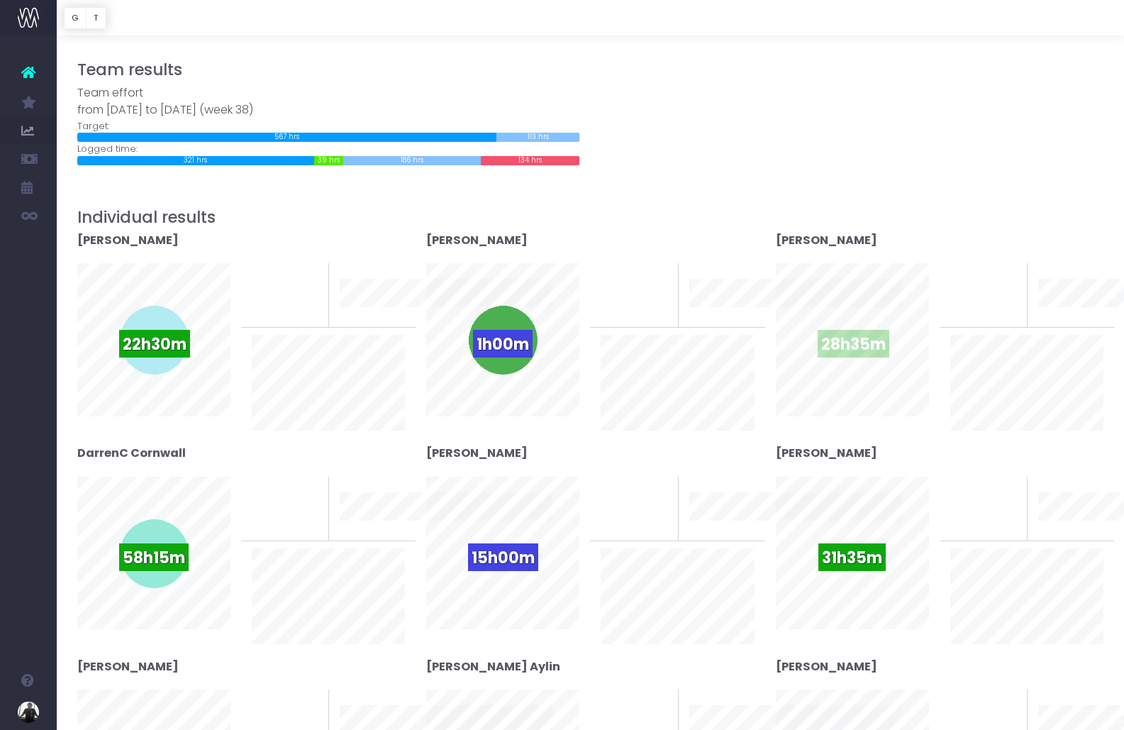
scroll to position [146, 0]
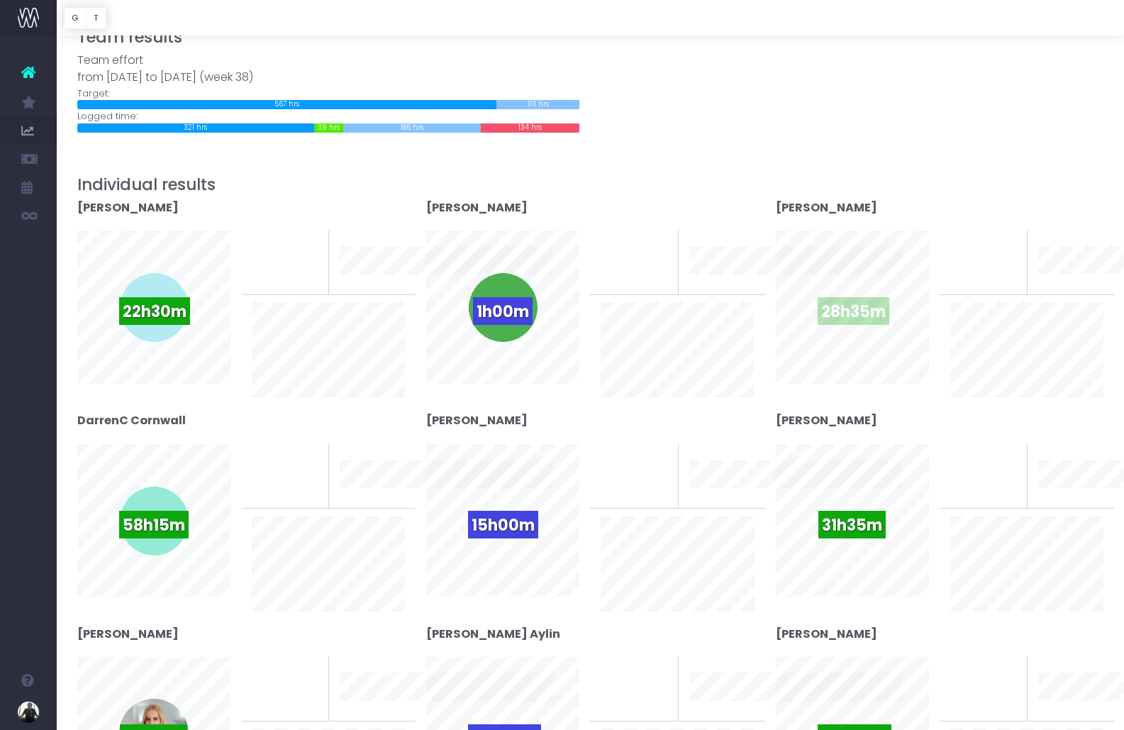
click at [860, 314] on span "28h35m" at bounding box center [854, 311] width 72 height 28
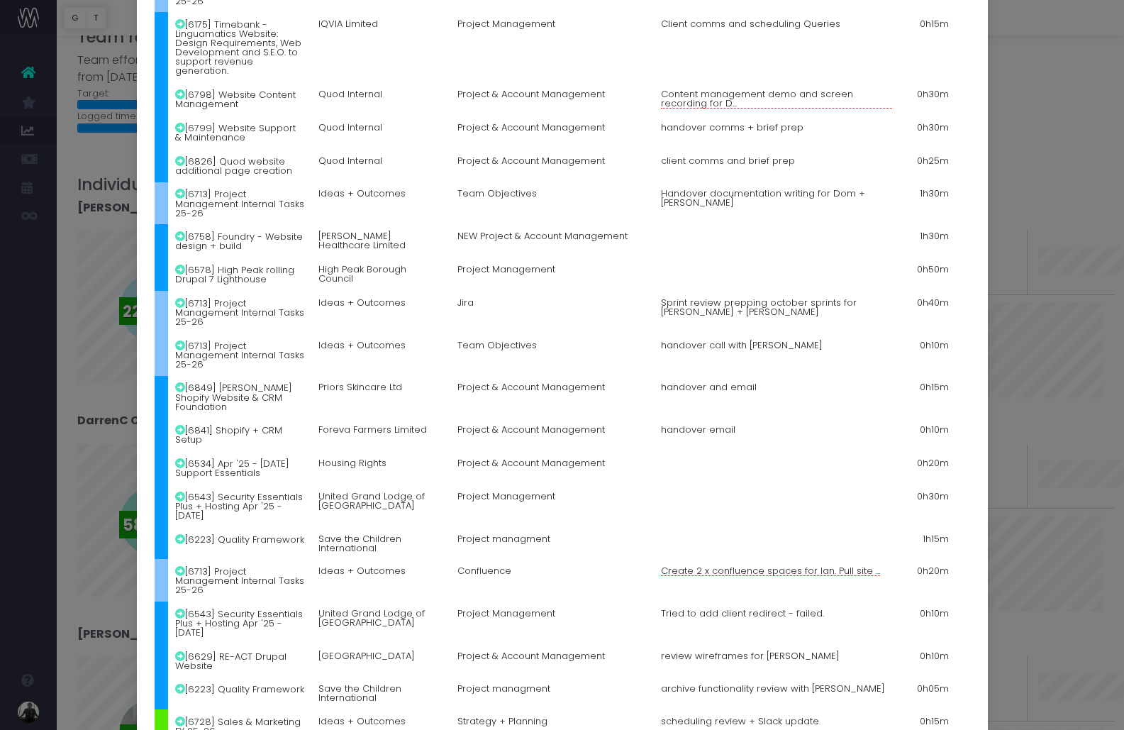
scroll to position [1789, 0]
drag, startPoint x: 752, startPoint y: 453, endPoint x: 643, endPoint y: 460, distance: 109.4
click at [642, 709] on tr "[6728] Sales & Marketing FY 25-26 Ideas + Outcomes Strategy + Planning scheduli…" at bounding box center [563, 725] width 816 height 33
click at [673, 709] on td "scheduling review + Slack update" at bounding box center [777, 725] width 245 height 33
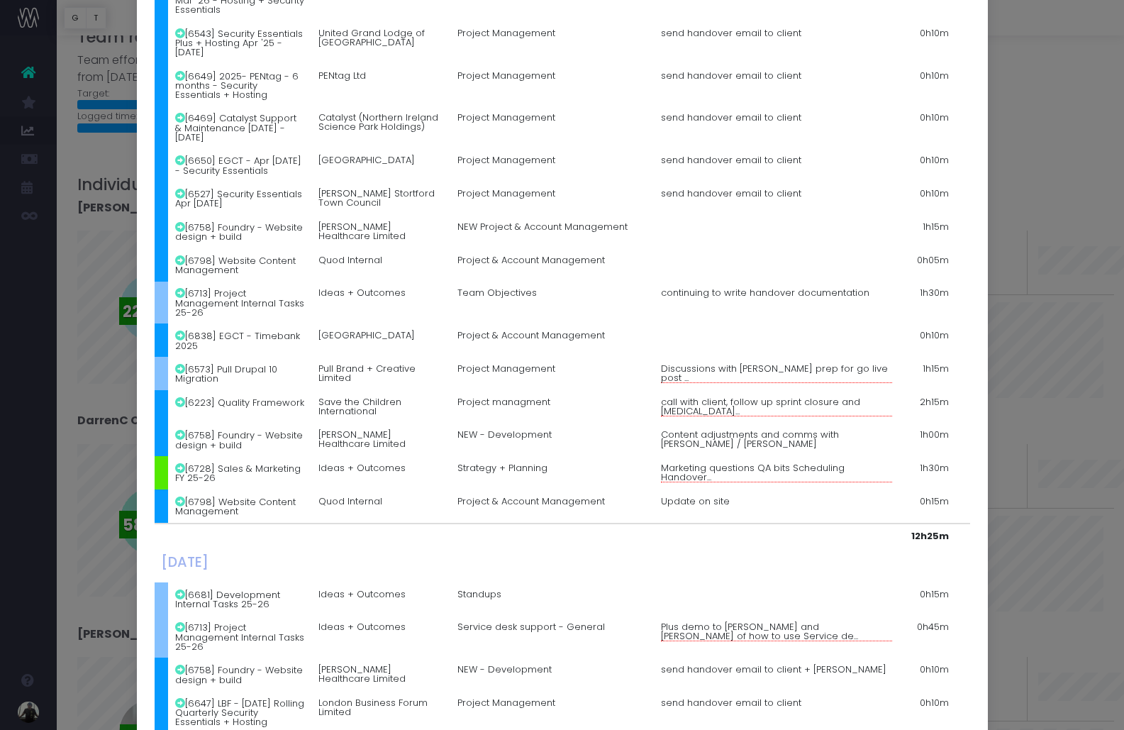
scroll to position [0, 0]
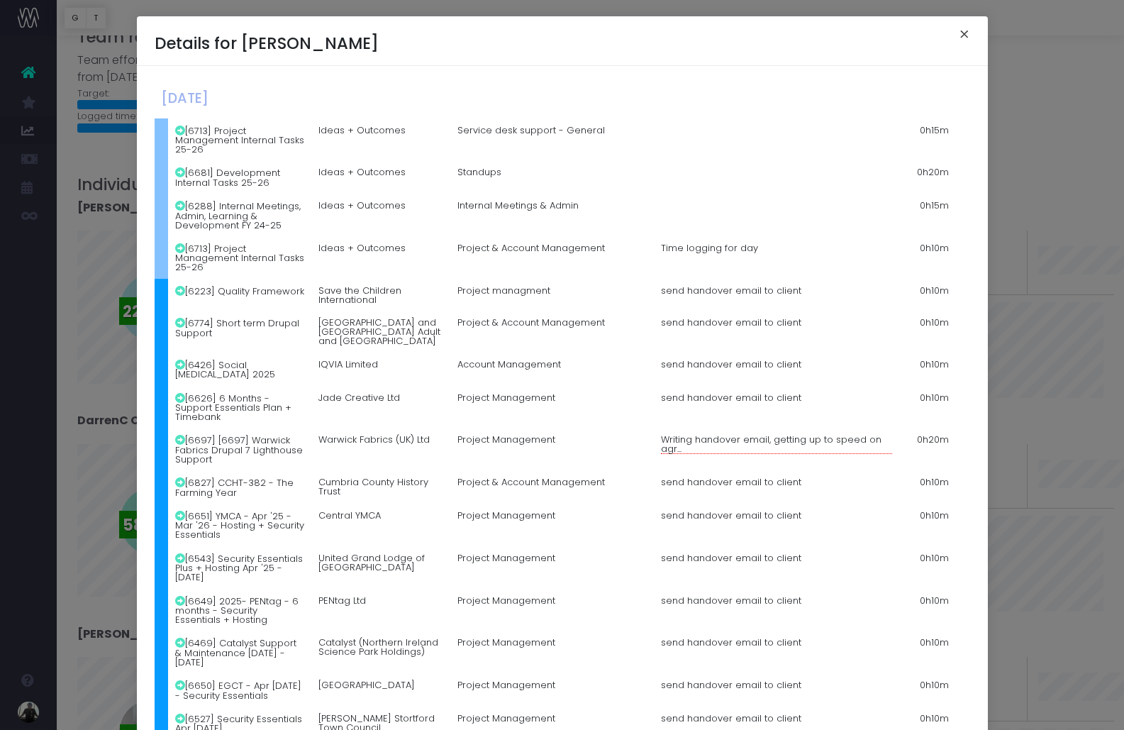
click at [971, 33] on button "×" at bounding box center [965, 36] width 30 height 23
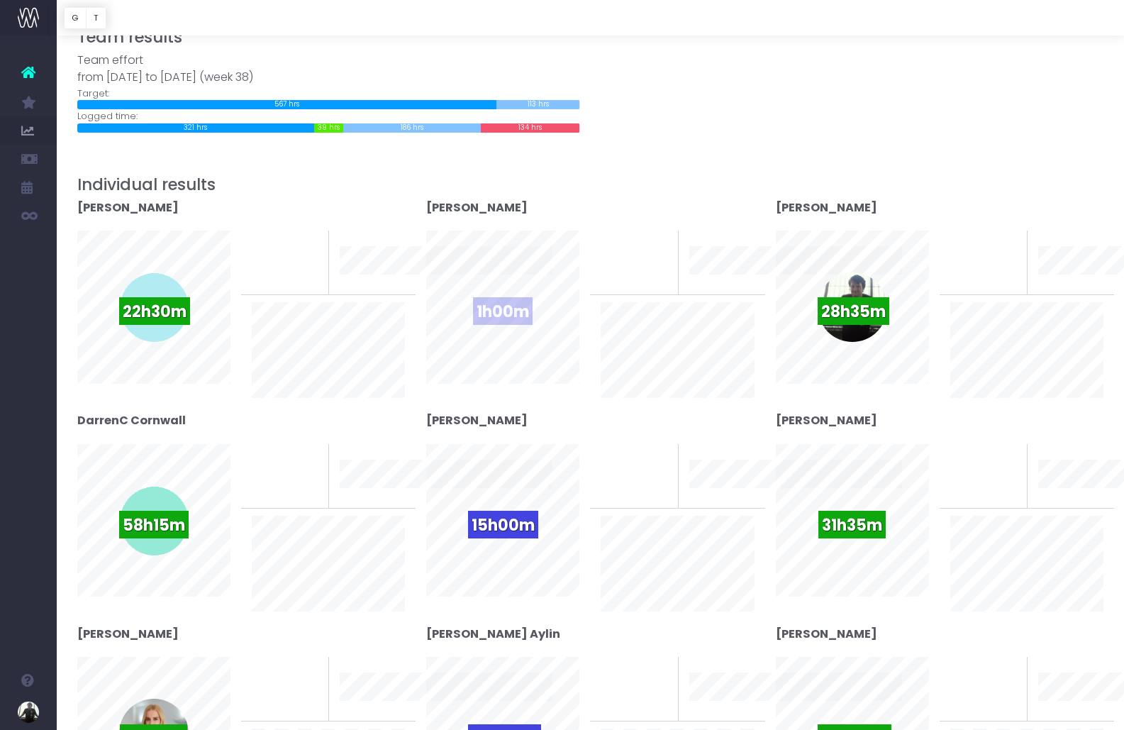
scroll to position [157, 0]
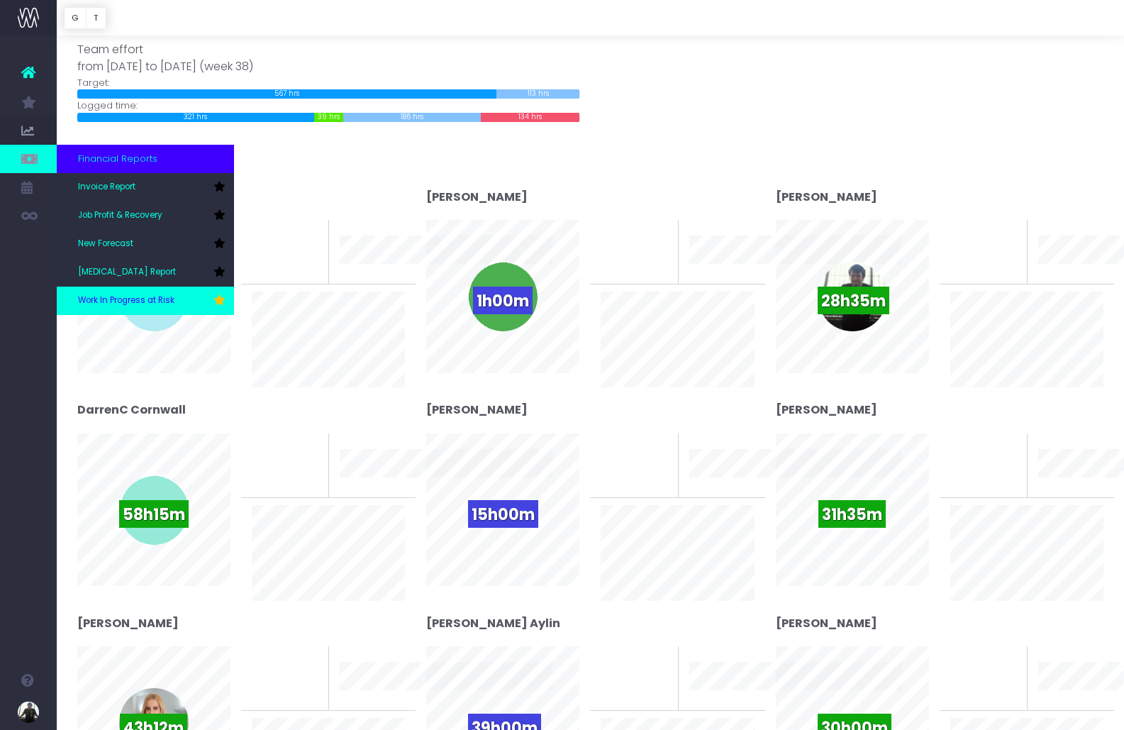
click at [156, 297] on span "Work In Progress at Risk" at bounding box center [126, 300] width 96 height 13
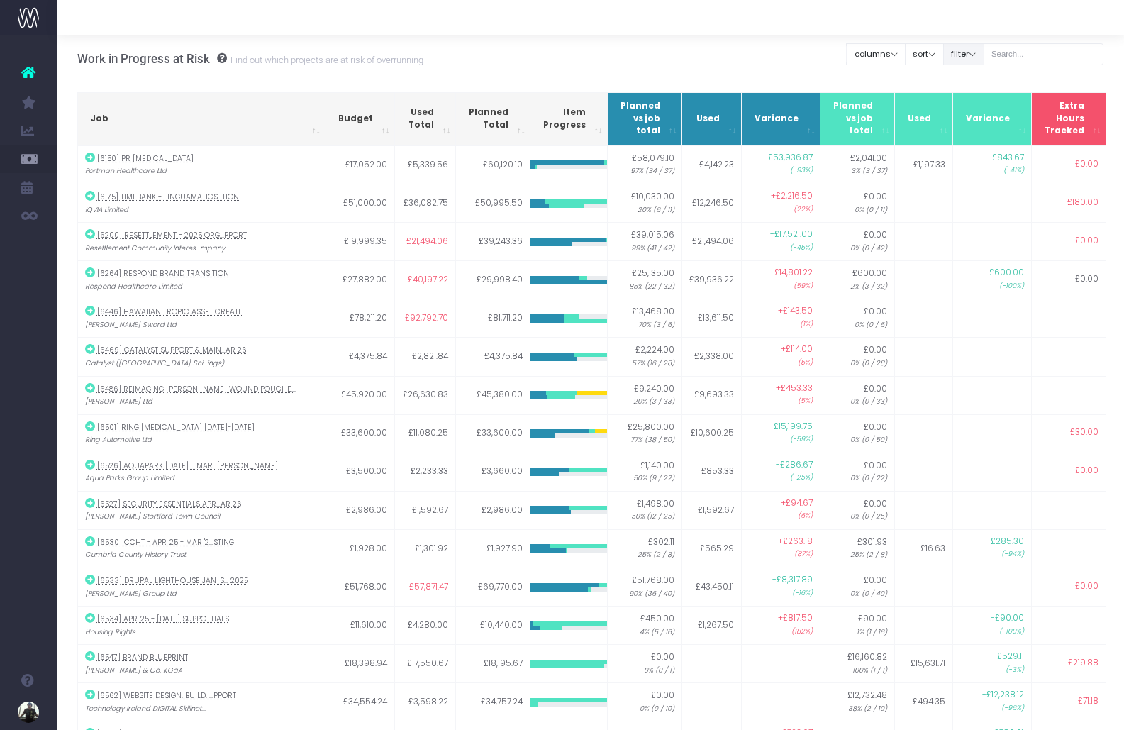
click at [980, 46] on button "filter" at bounding box center [963, 54] width 41 height 22
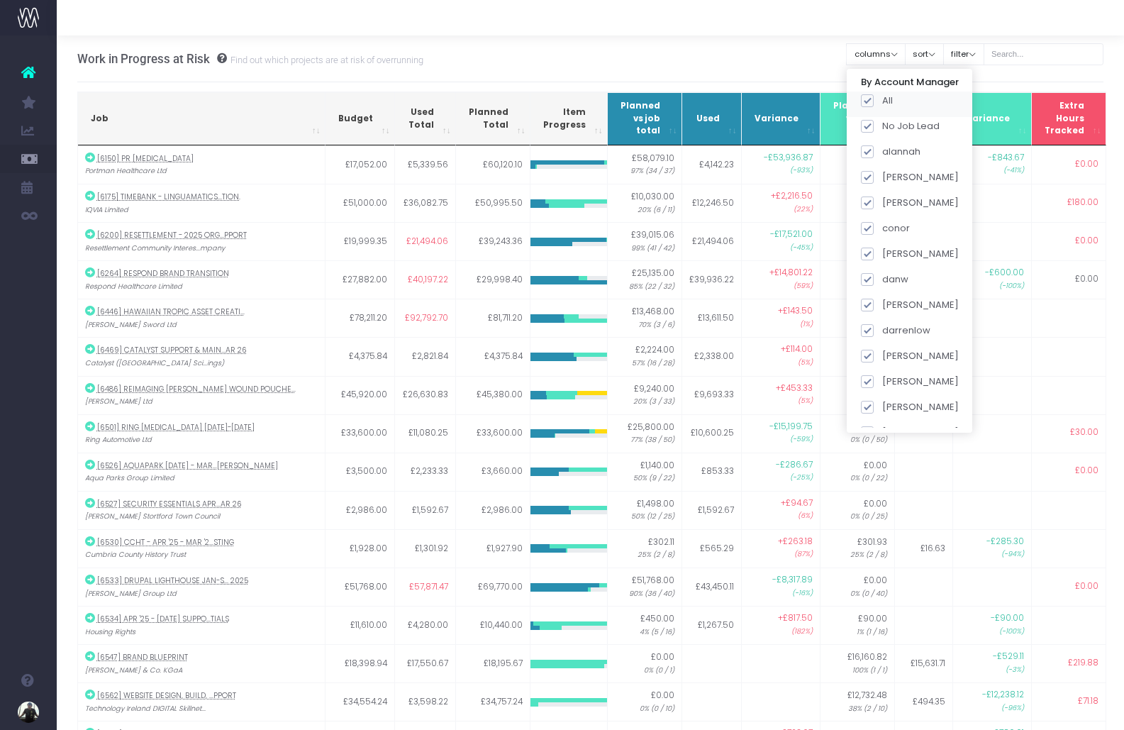
click at [874, 97] on span at bounding box center [867, 100] width 13 height 13
click at [882, 97] on input "All" at bounding box center [886, 98] width 9 height 9
checkbox input "false"
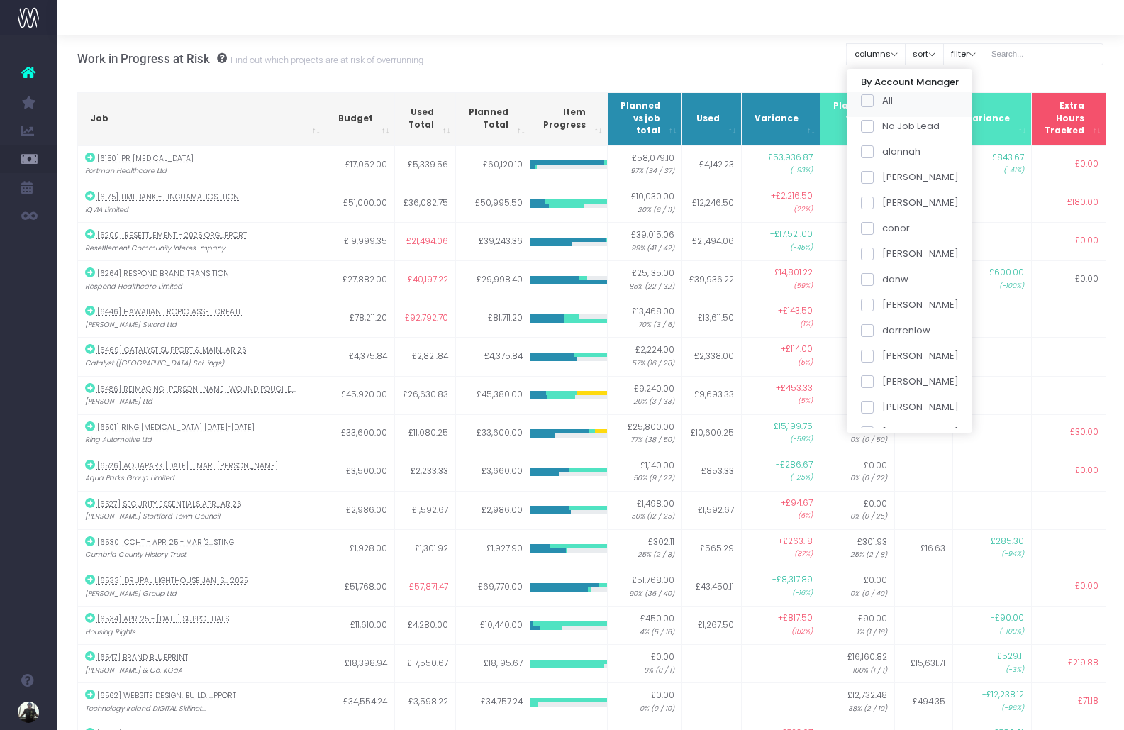
checkbox input "false"
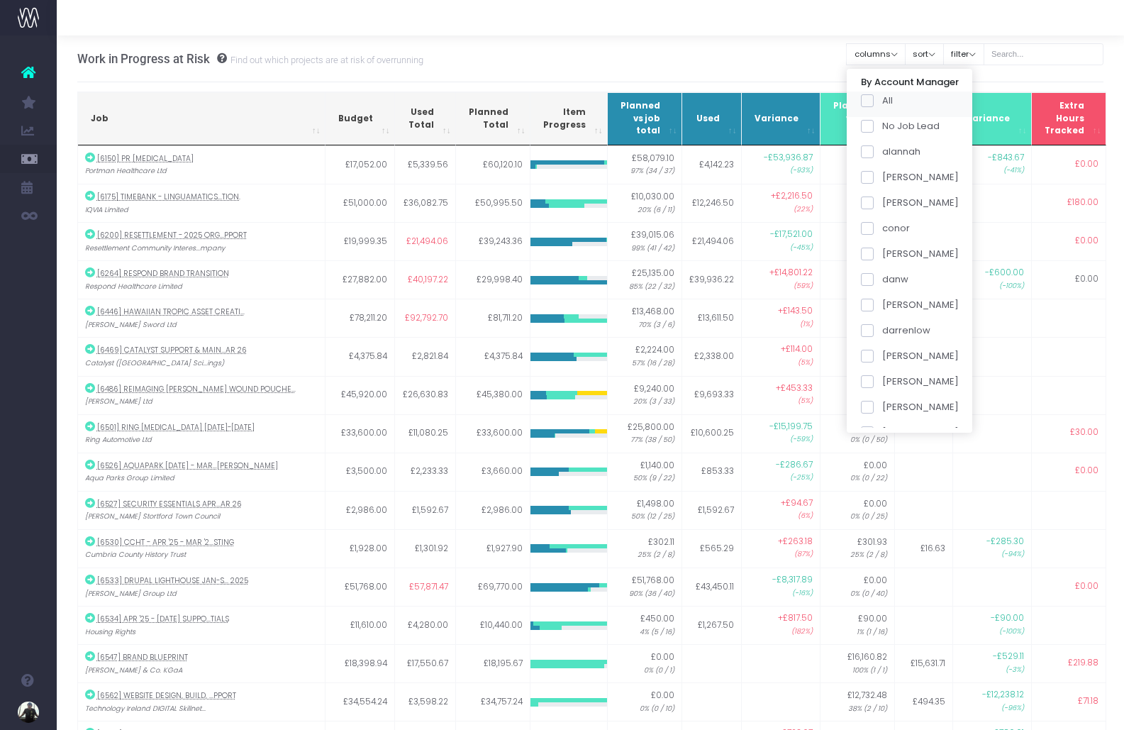
checkbox input "false"
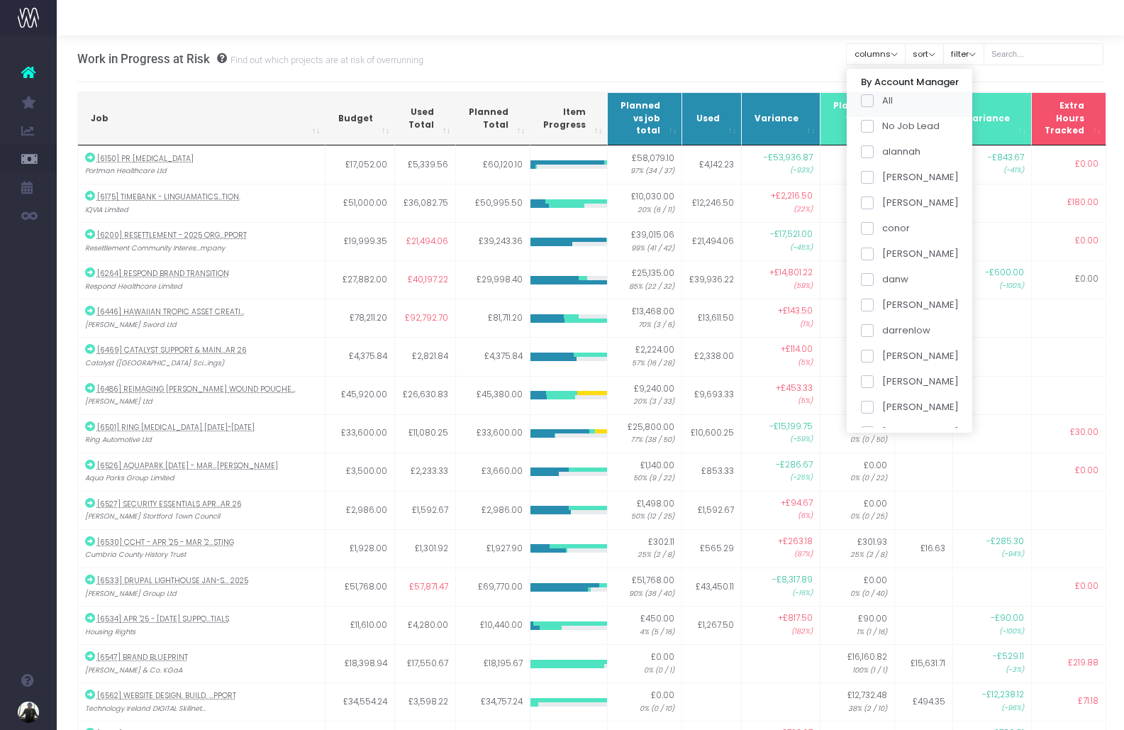
checkbox input "false"
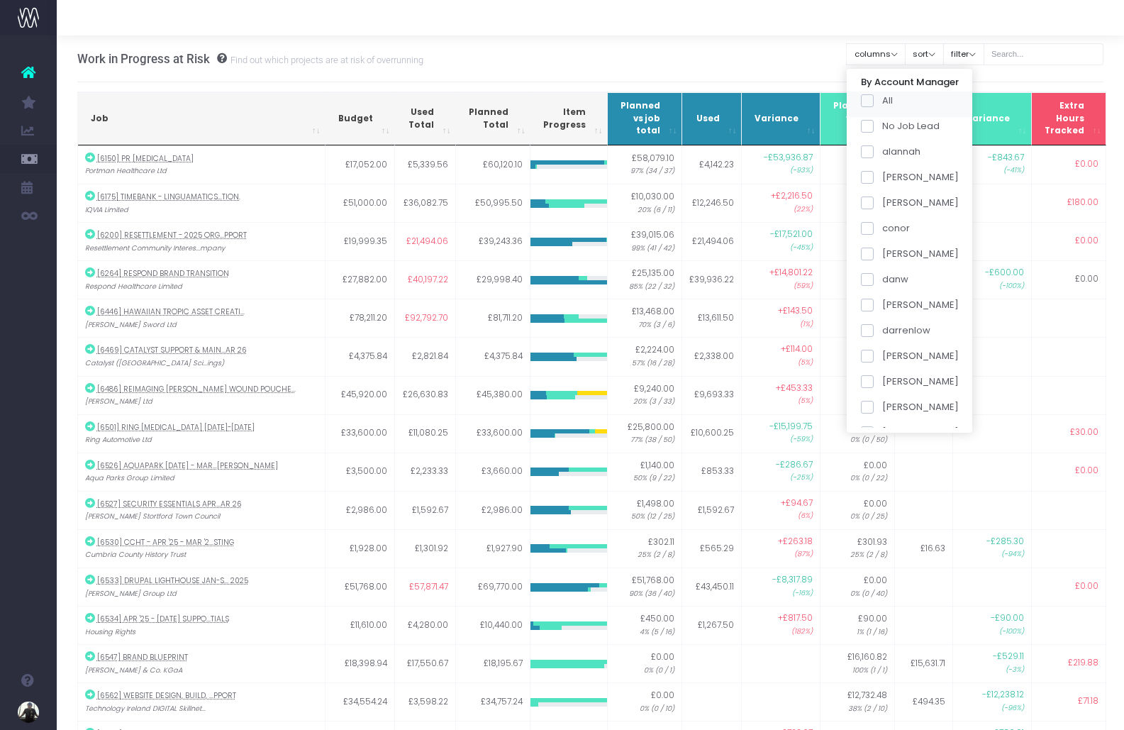
checkbox input "false"
click at [874, 250] on span at bounding box center [867, 254] width 13 height 13
click at [886, 250] on input "danial" at bounding box center [886, 251] width 9 height 9
checkbox input "true"
click at [897, 439] on button "Apply" at bounding box center [879, 442] width 43 height 23
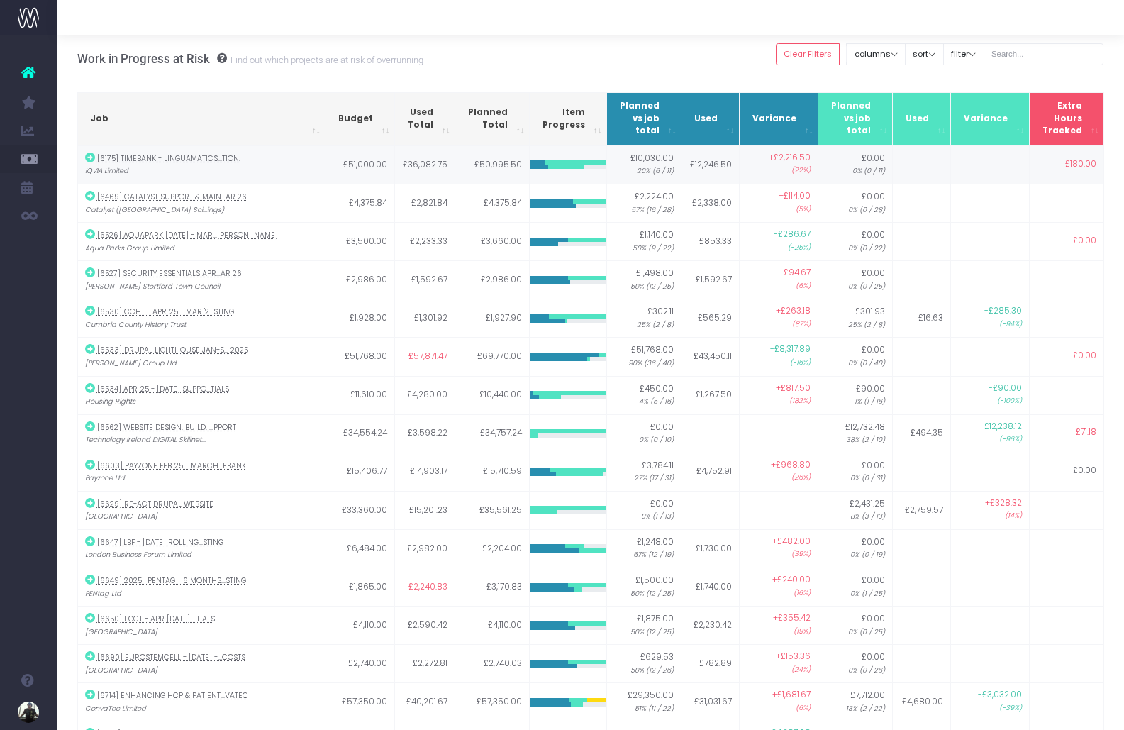
click at [109, 161] on abbr "[6175] Timebank - Linguamatics...tion." at bounding box center [168, 158] width 143 height 11
click at [88, 156] on icon at bounding box center [90, 158] width 10 height 10
click at [89, 421] on icon at bounding box center [90, 426] width 10 height 10
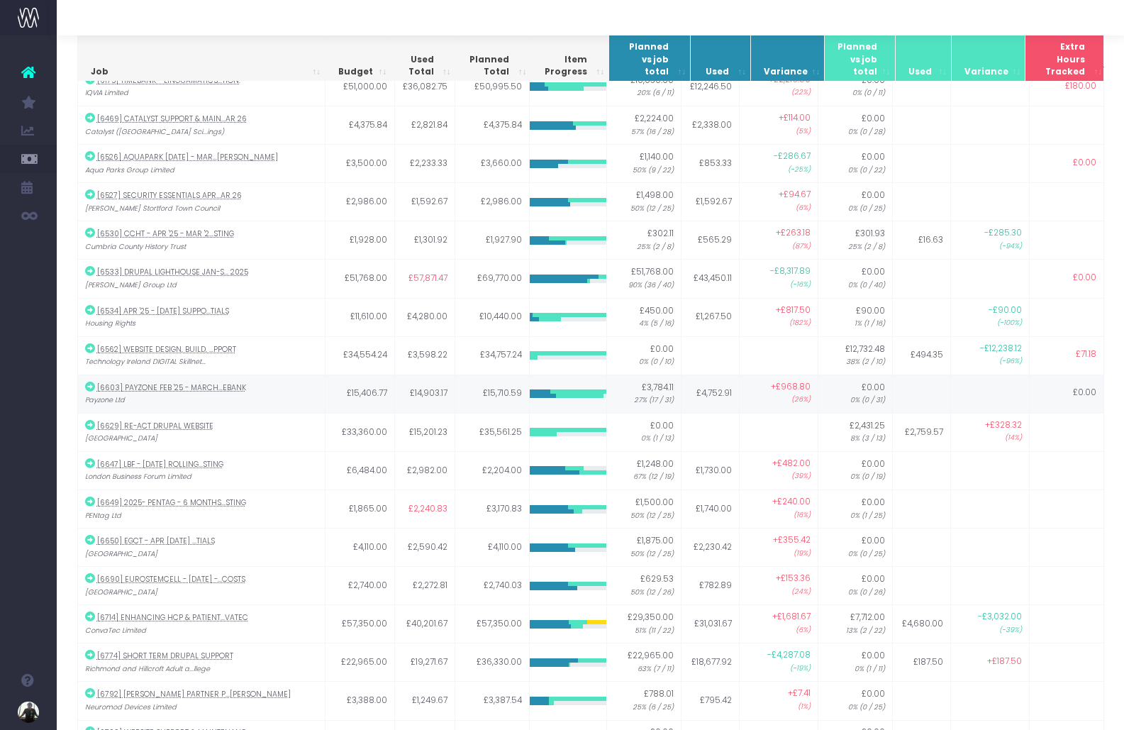
scroll to position [82, 0]
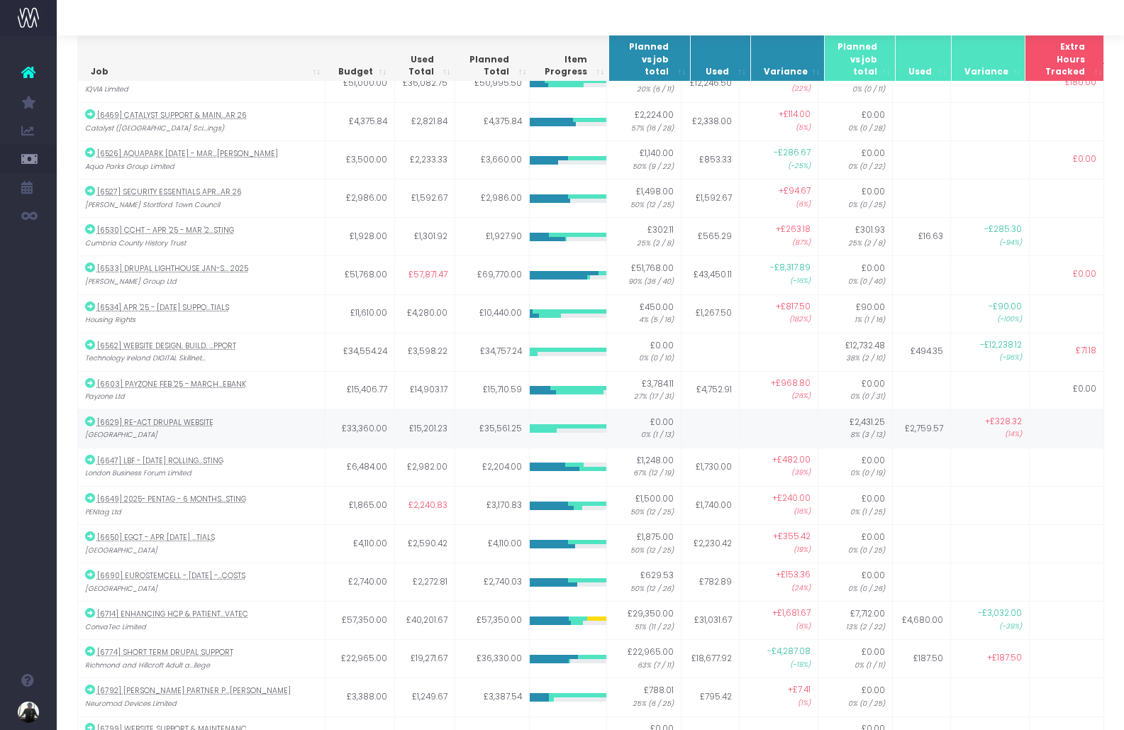
click at [89, 418] on icon at bounding box center [90, 421] width 10 height 10
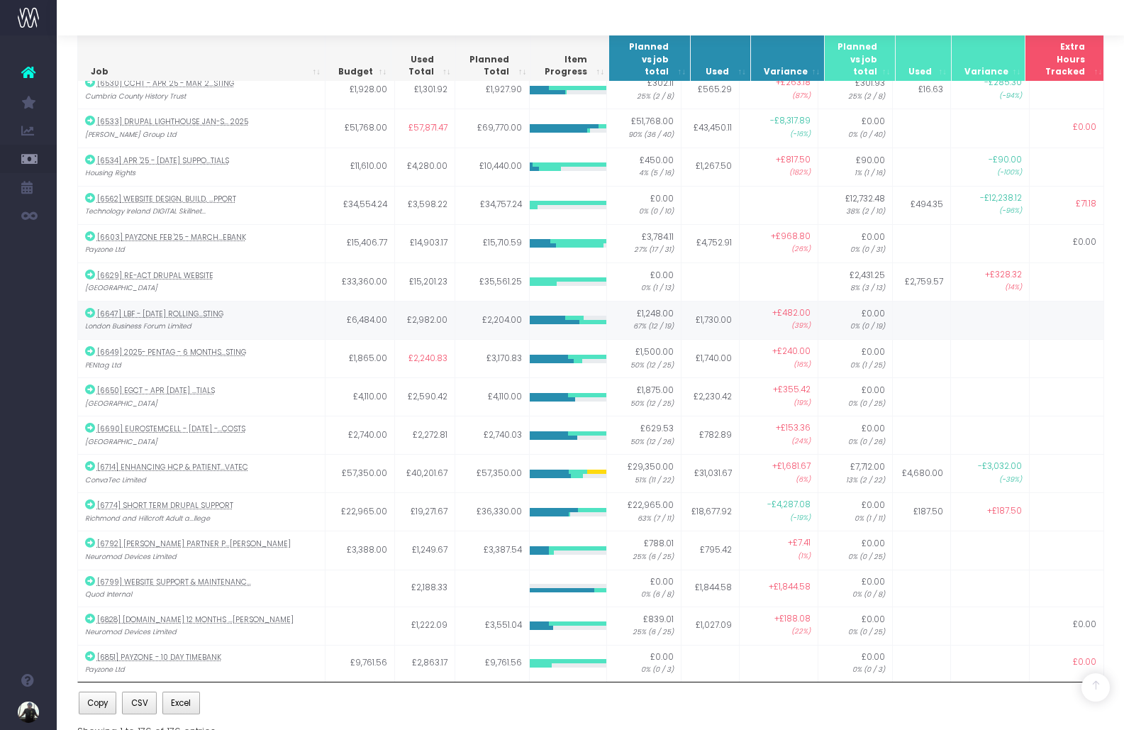
scroll to position [230, 0]
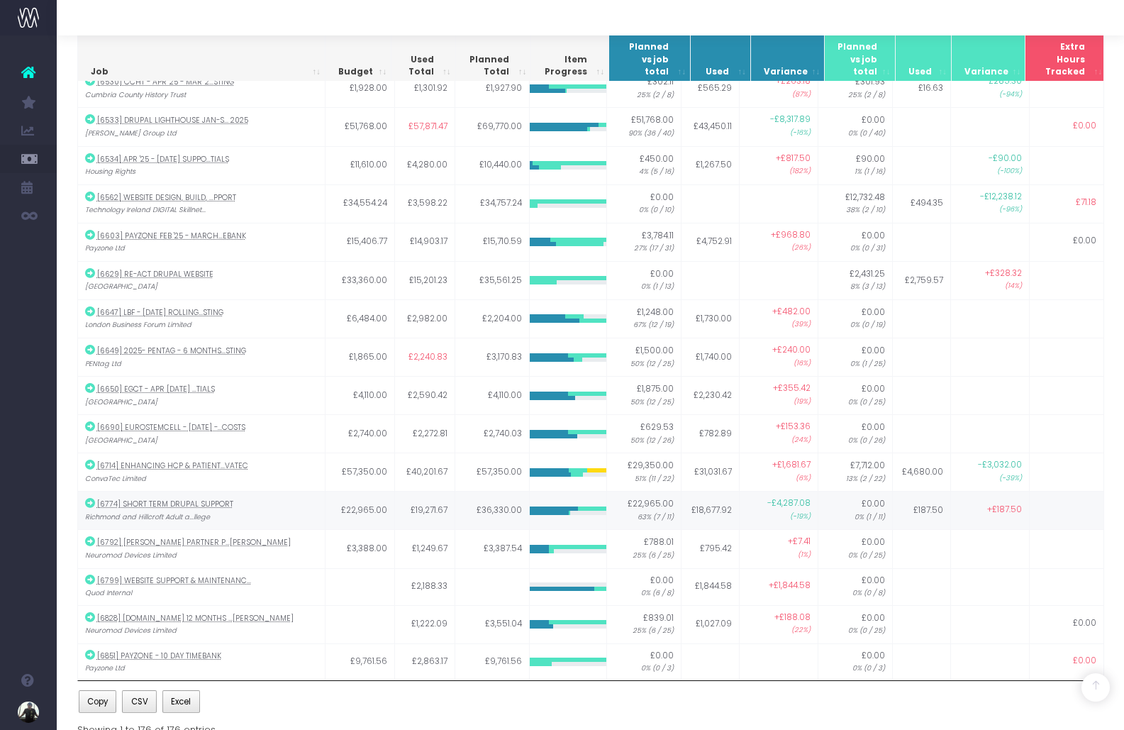
click at [90, 502] on icon at bounding box center [90, 503] width 10 height 10
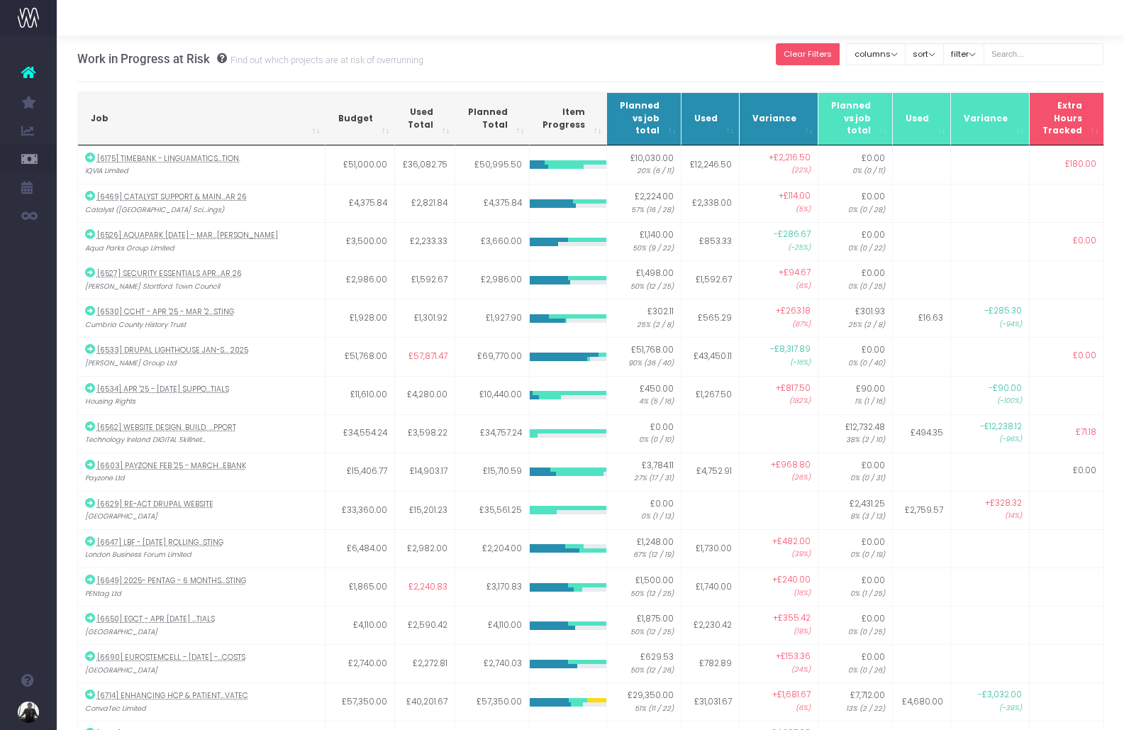
click at [841, 59] on button "Clear Filters" at bounding box center [808, 54] width 65 height 22
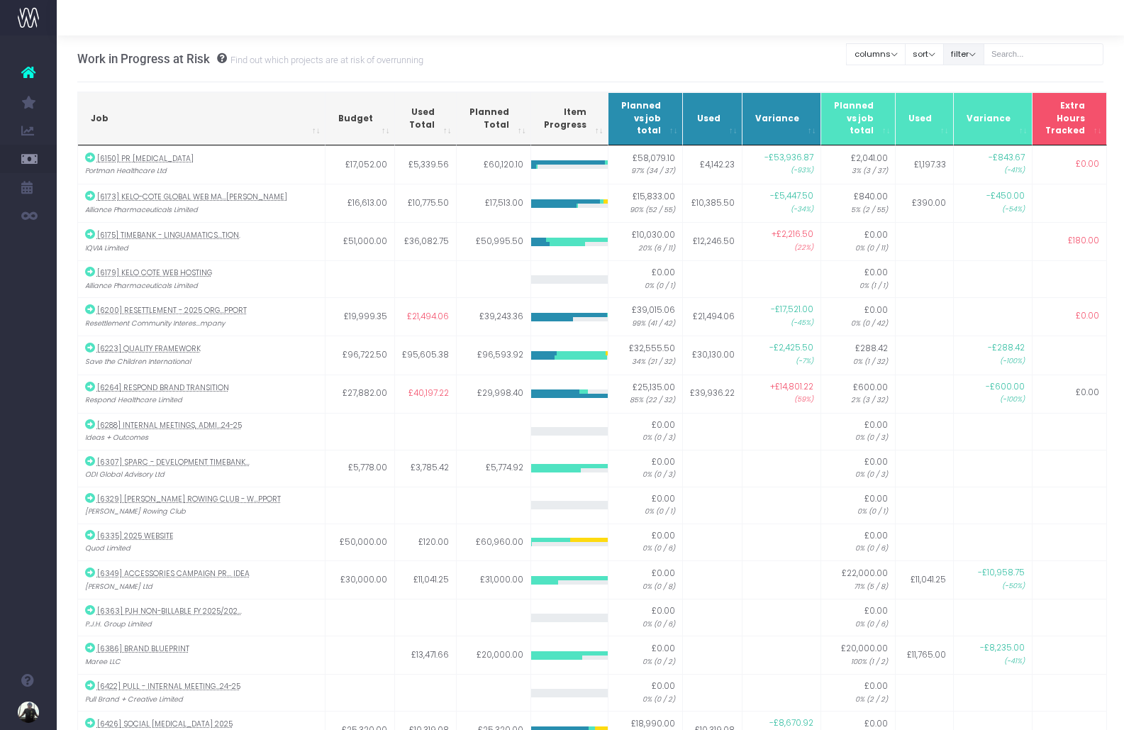
click at [985, 51] on button "filter" at bounding box center [963, 54] width 41 height 22
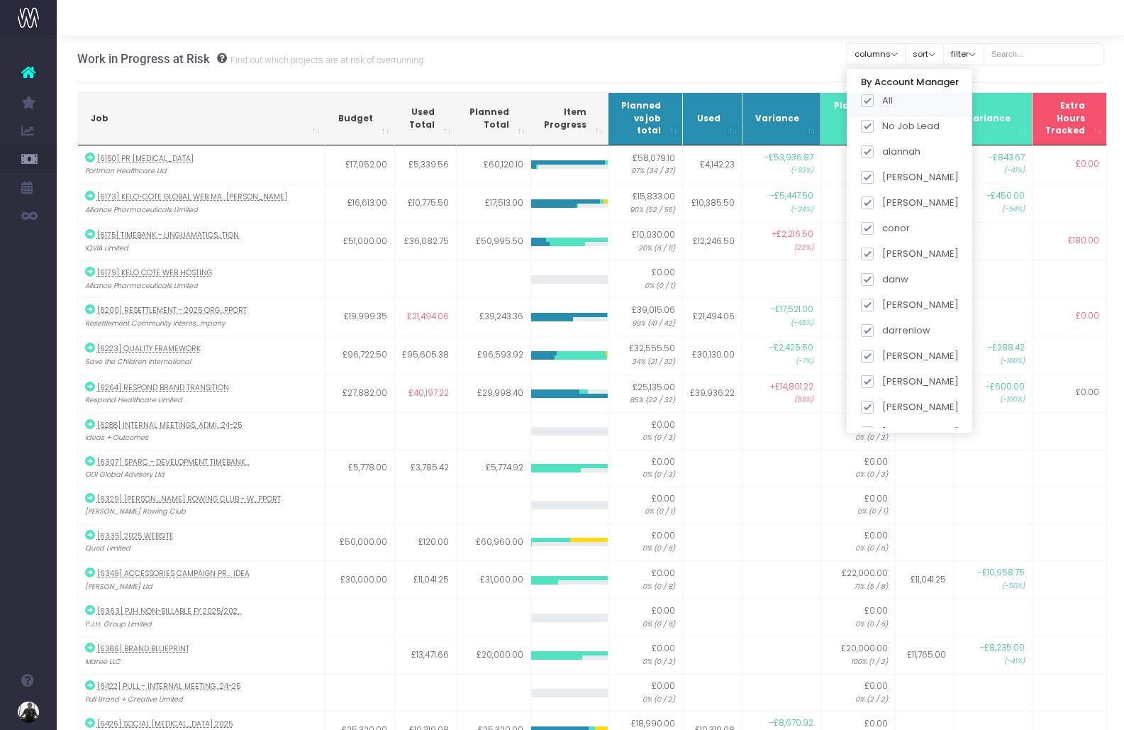
click at [874, 97] on span at bounding box center [867, 100] width 13 height 13
click at [889, 97] on input "All" at bounding box center [886, 98] width 9 height 9
checkbox input "false"
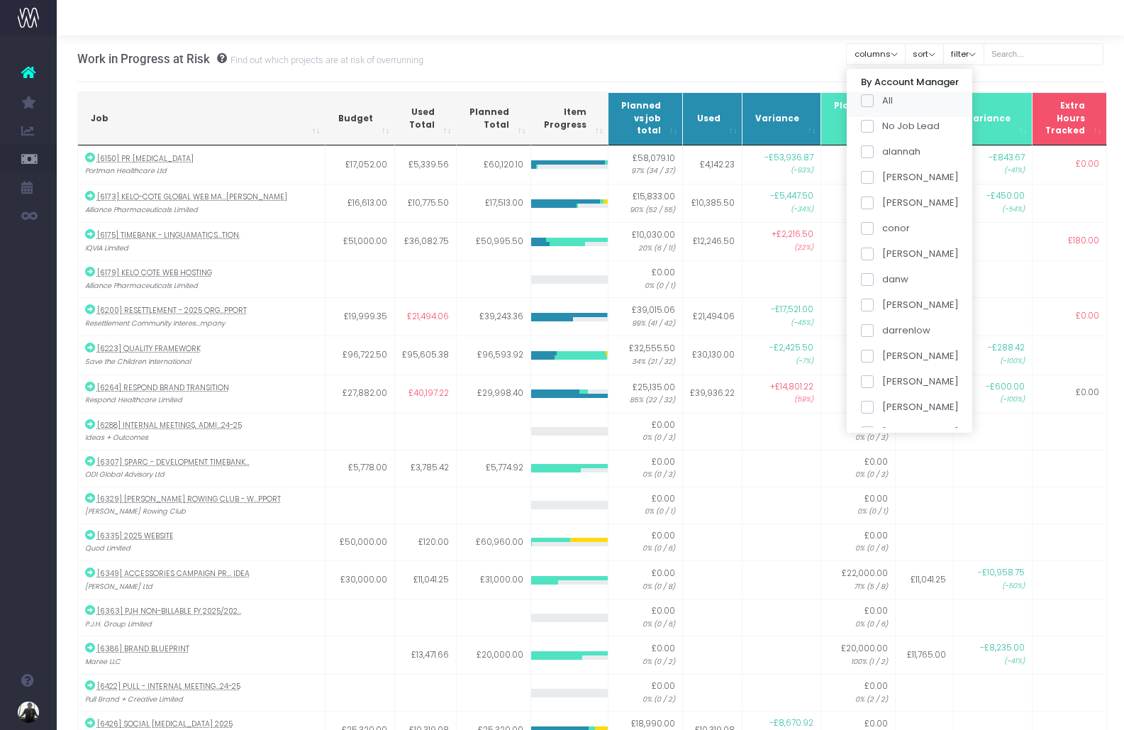
checkbox input "false"
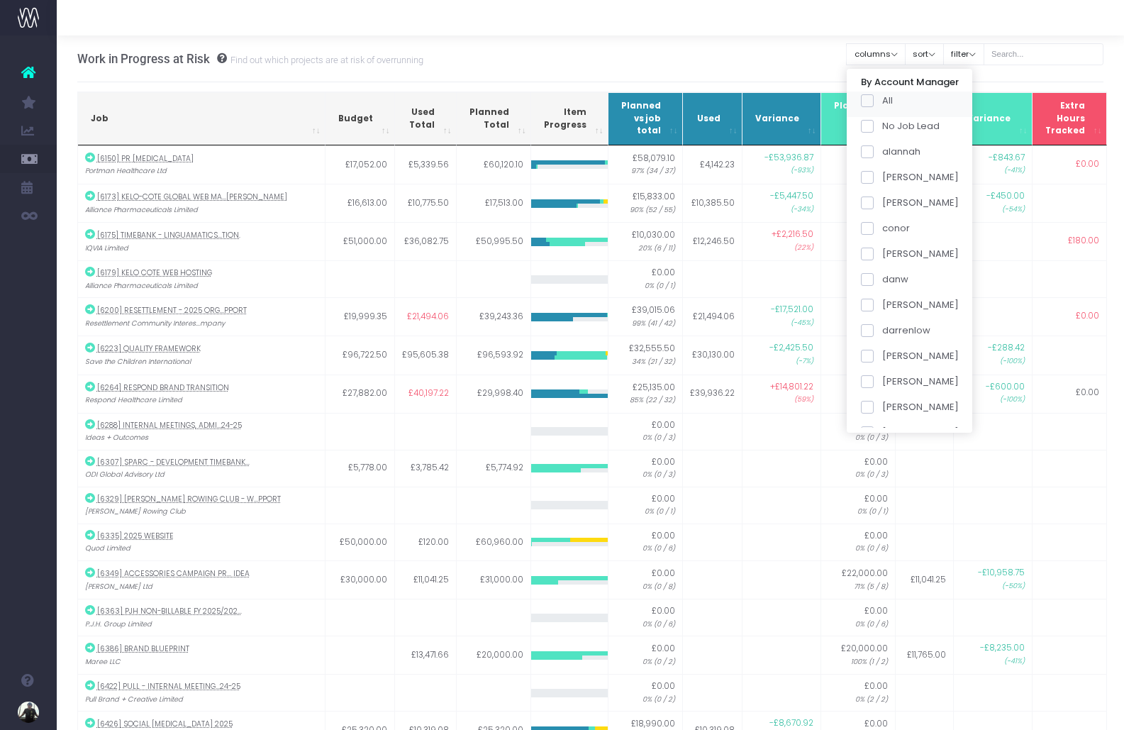
checkbox input "false"
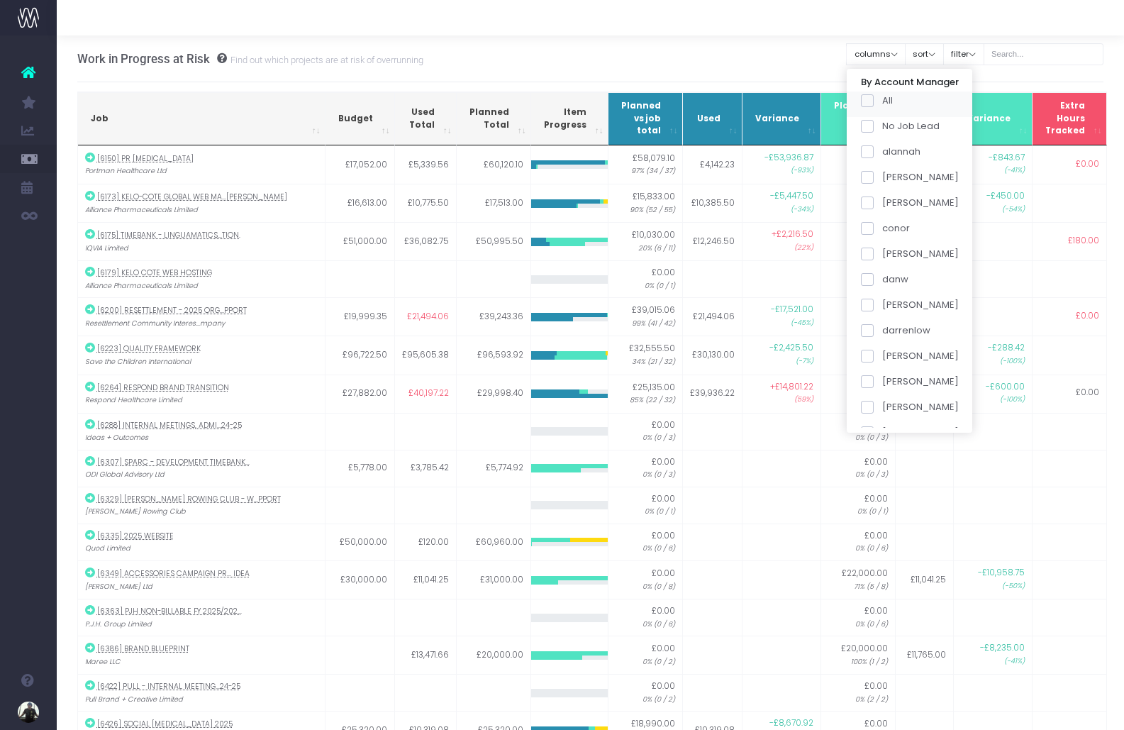
checkbox input "false"
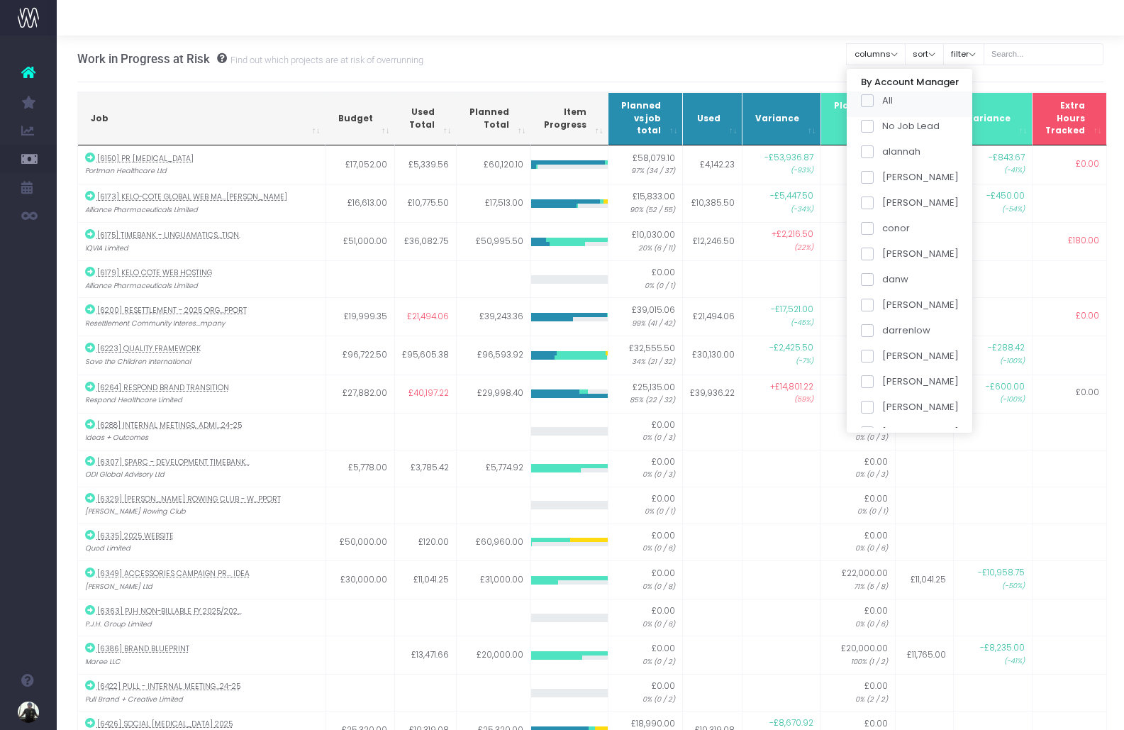
checkbox input "false"
click at [882, 245] on div "danial" at bounding box center [910, 258] width 126 height 26
click at [874, 253] on span at bounding box center [867, 254] width 13 height 13
click at [882, 253] on input "danial" at bounding box center [886, 251] width 9 height 9
checkbox input "true"
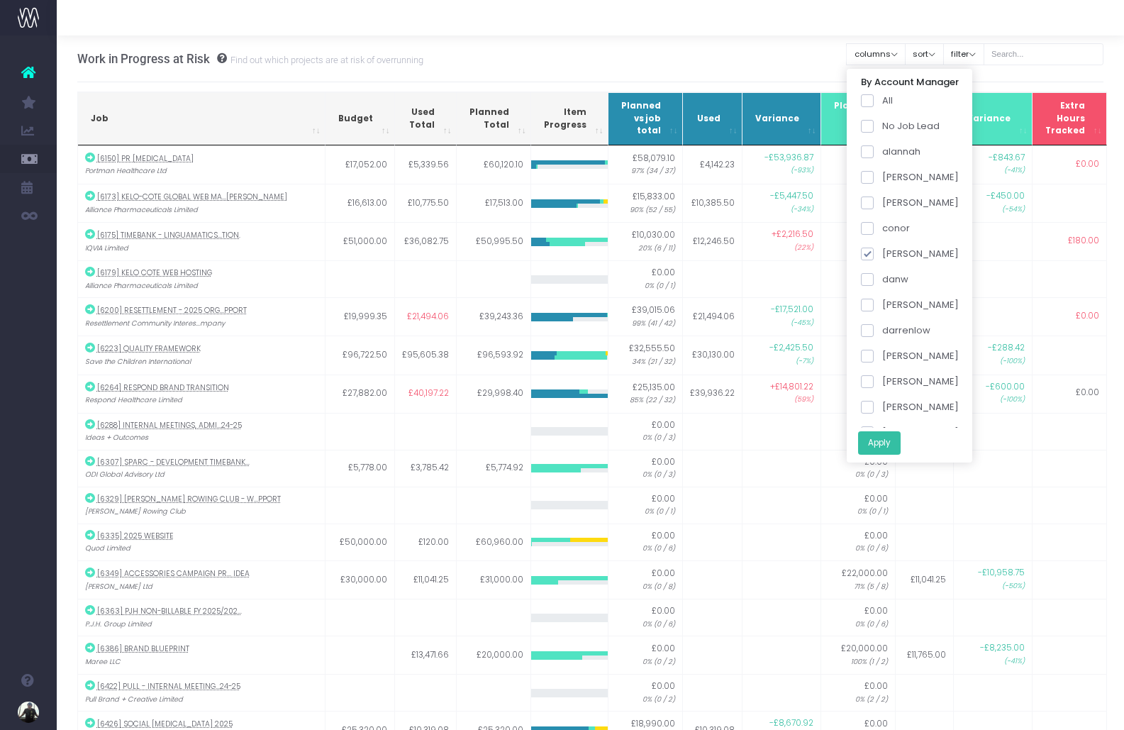
click at [897, 434] on button "Apply" at bounding box center [879, 442] width 43 height 23
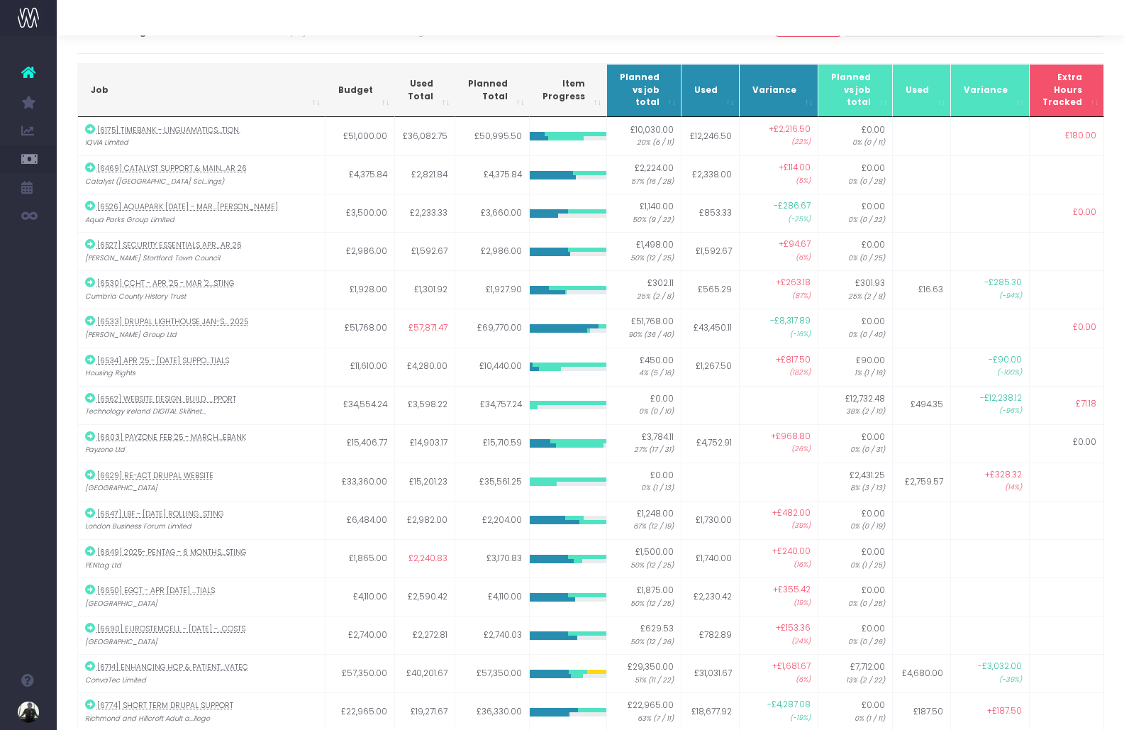
scroll to position [18, 0]
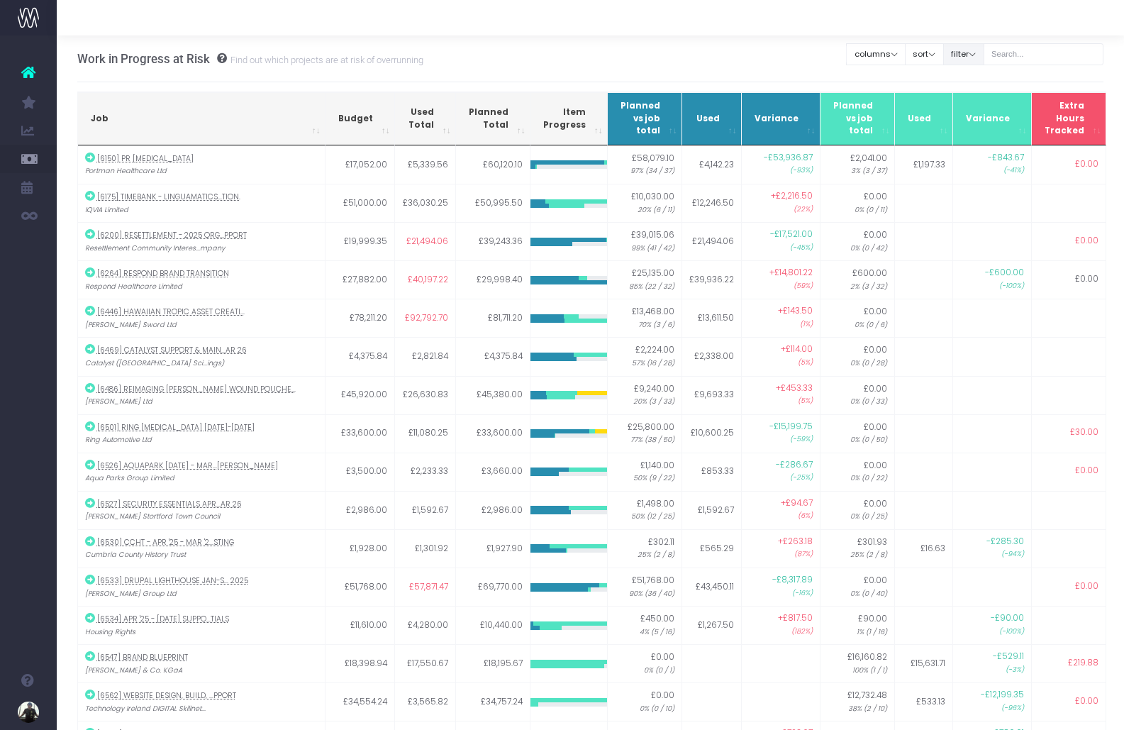
click at [985, 52] on button "filter" at bounding box center [963, 54] width 41 height 22
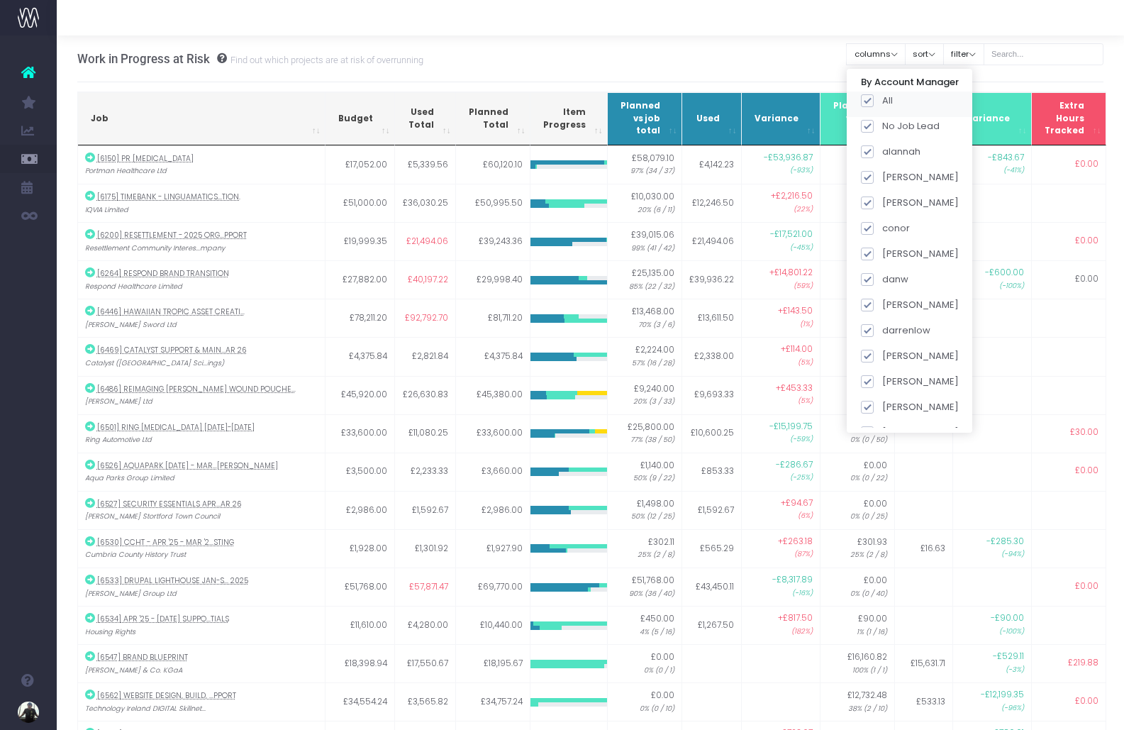
click at [874, 96] on span at bounding box center [867, 100] width 13 height 13
click at [887, 96] on input "All" at bounding box center [886, 98] width 9 height 9
checkbox input "false"
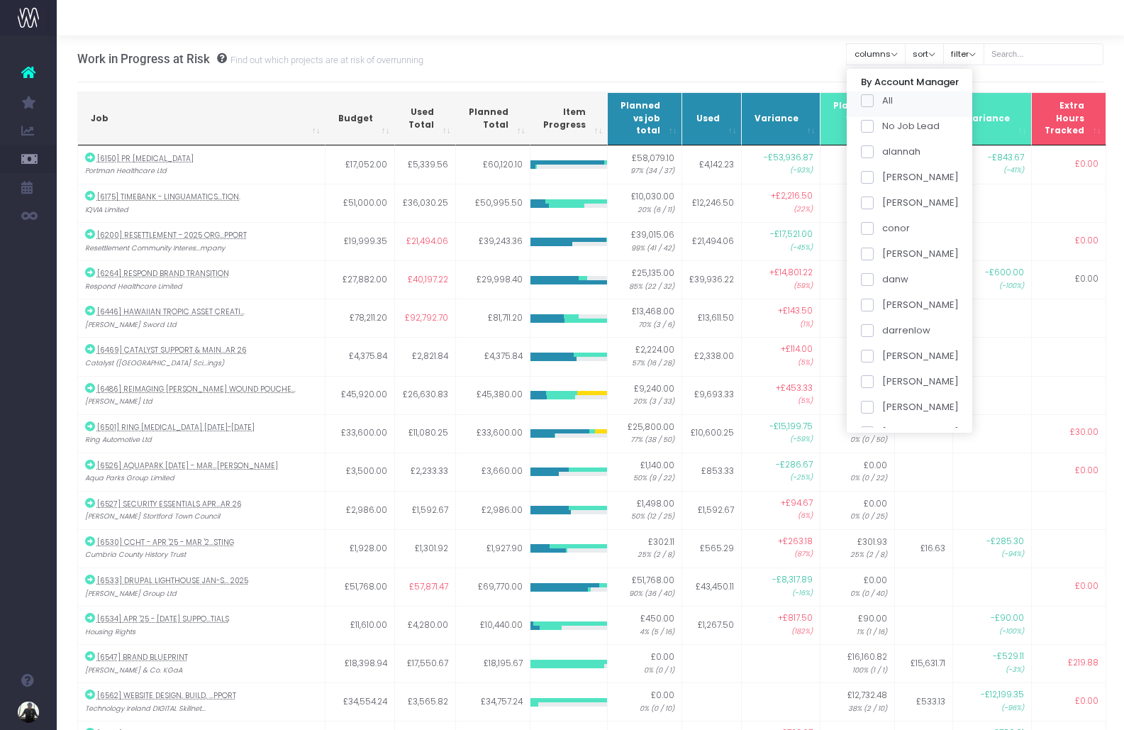
checkbox input "false"
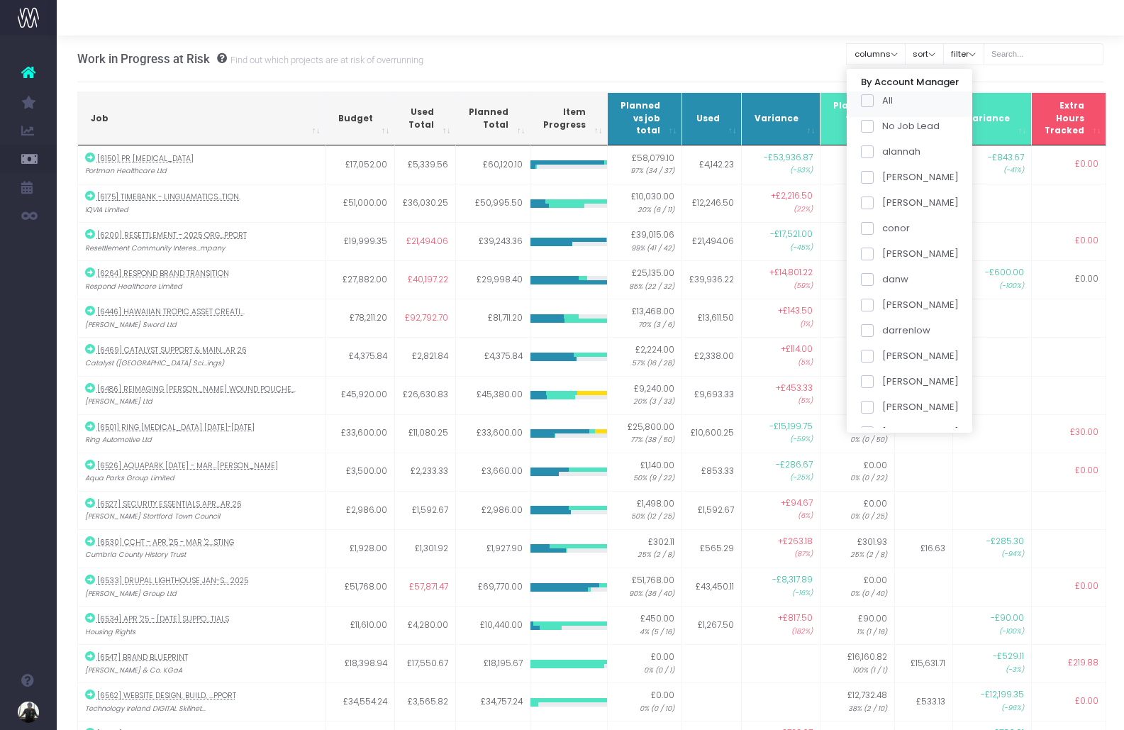
checkbox input "false"
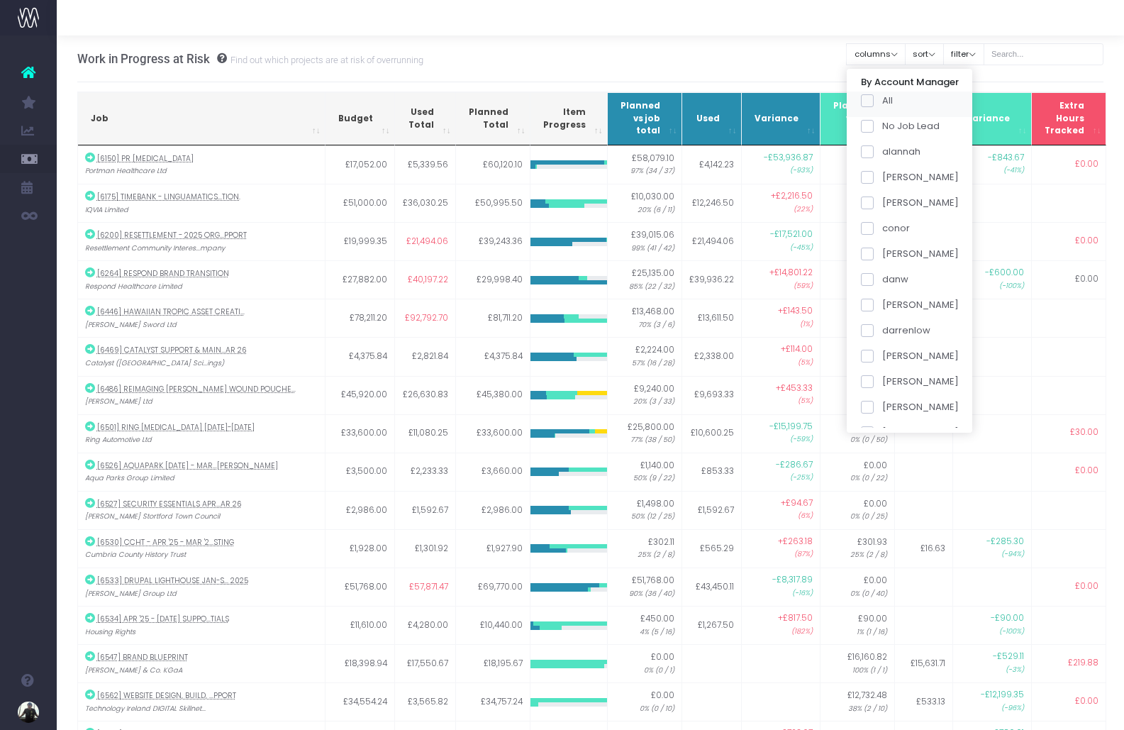
checkbox input "false"
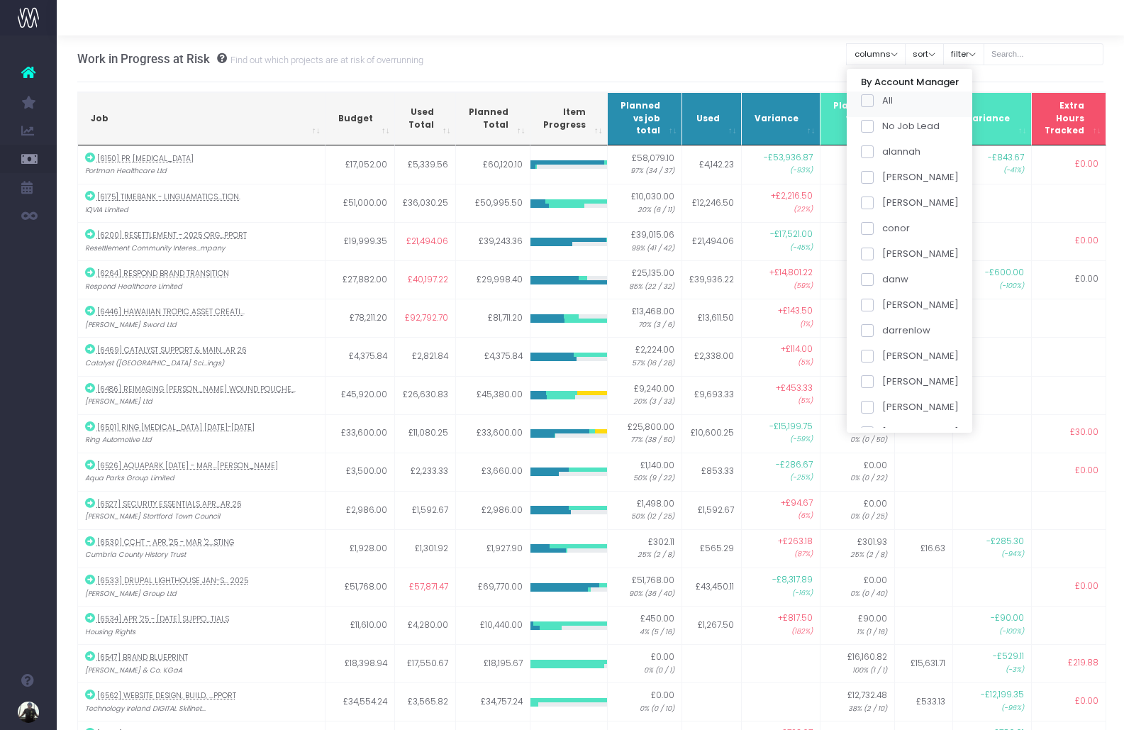
checkbox input "false"
click at [874, 252] on span at bounding box center [867, 254] width 13 height 13
click at [882, 252] on input "danial" at bounding box center [886, 251] width 9 height 9
checkbox input "true"
click at [890, 441] on button "Apply" at bounding box center [879, 442] width 43 height 23
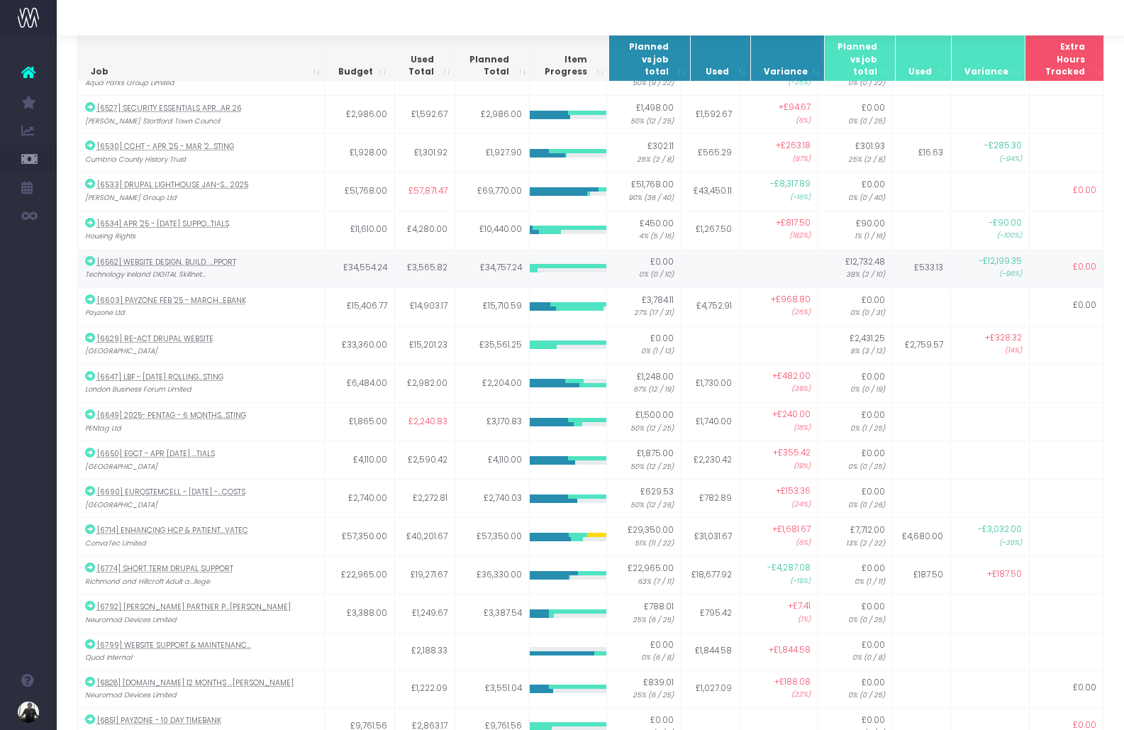
scroll to position [230, 0]
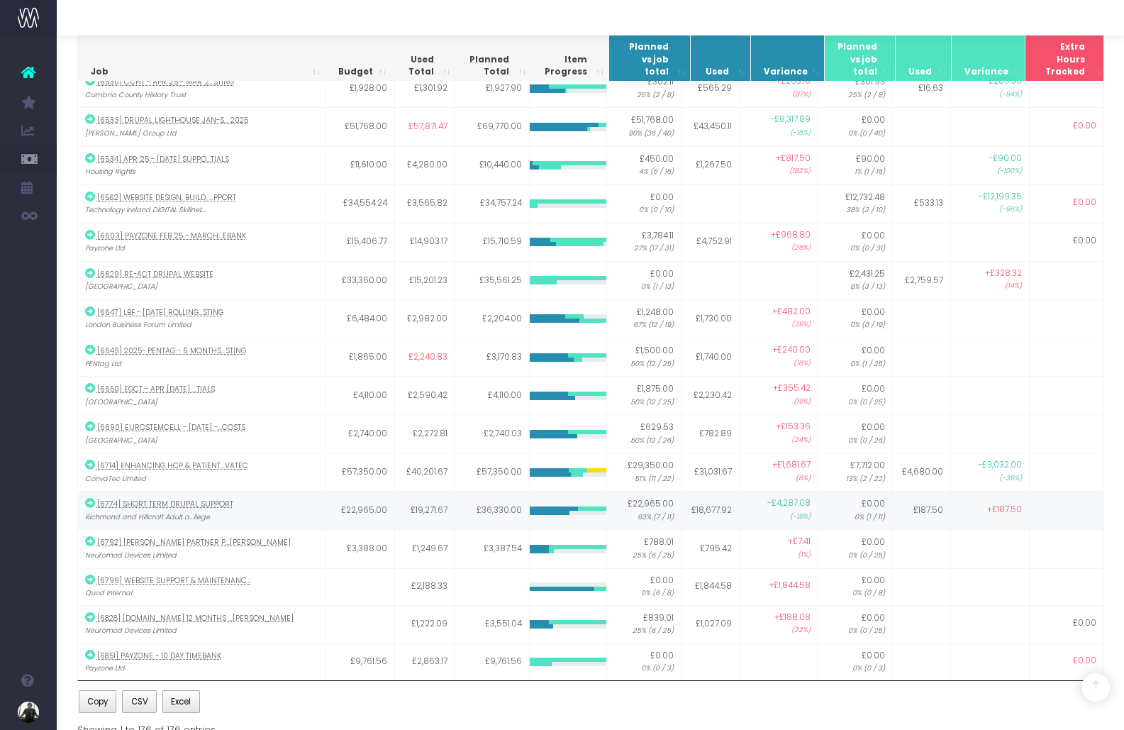
click at [91, 499] on icon at bounding box center [90, 503] width 10 height 10
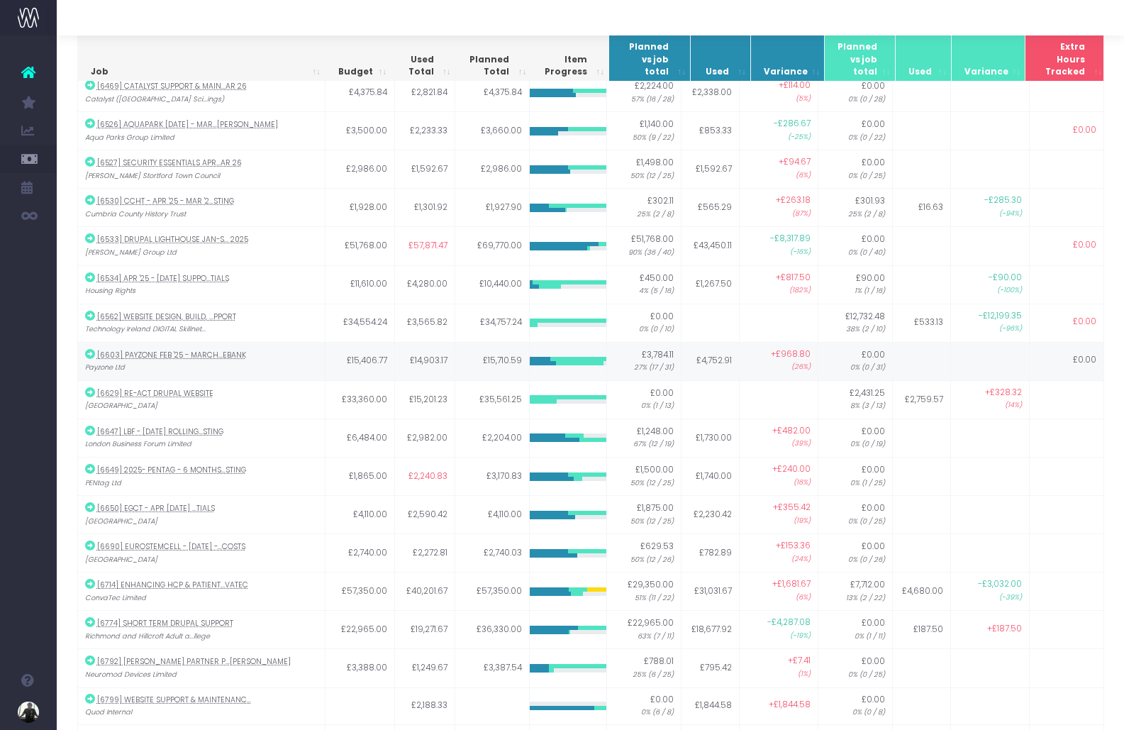
scroll to position [0, 0]
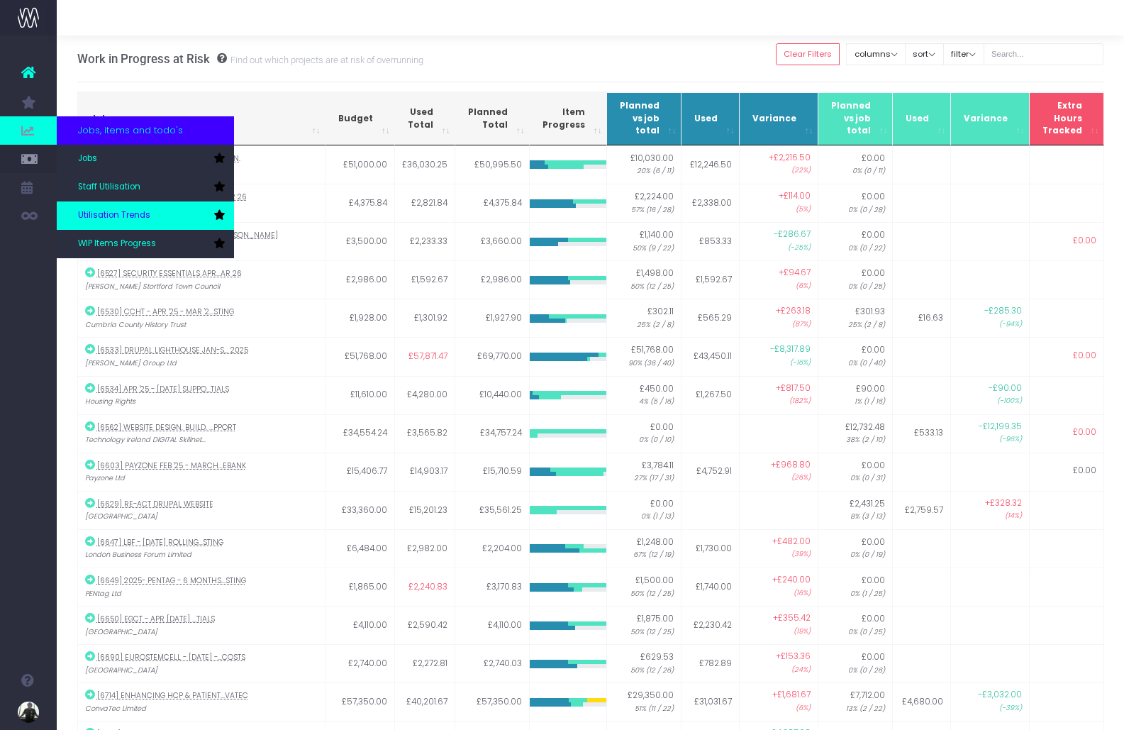
click at [126, 211] on span "Utilisation Trends" at bounding box center [114, 215] width 72 height 13
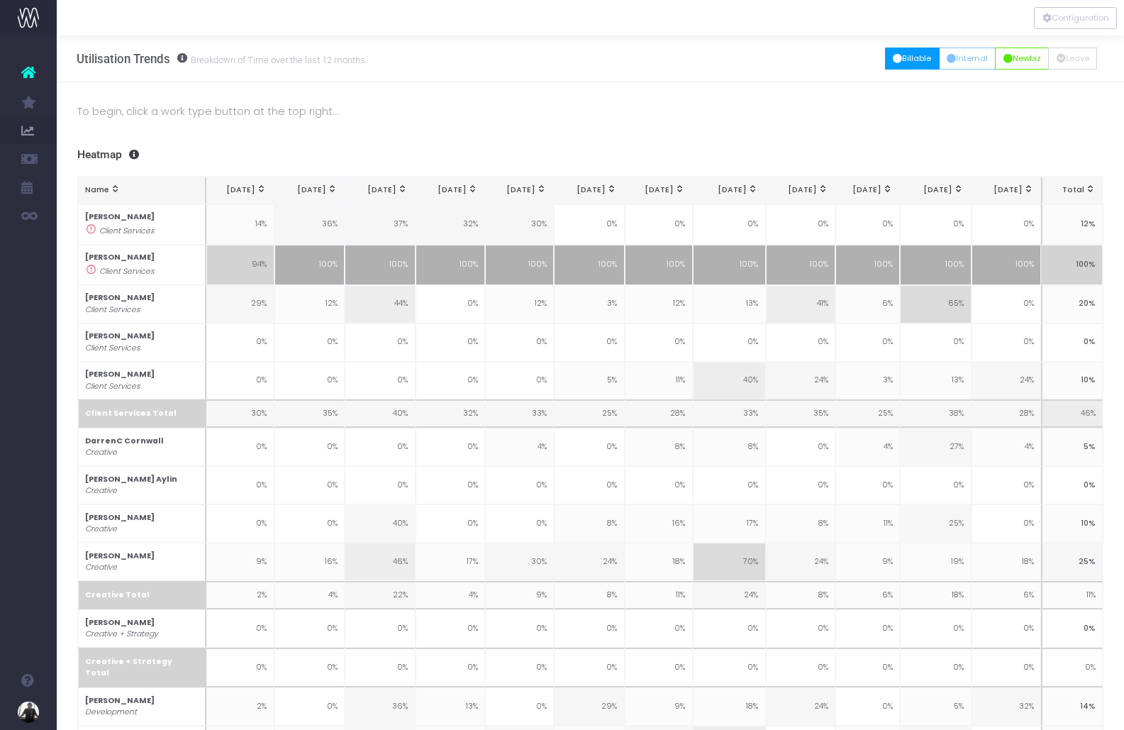
click at [911, 60] on button "Billable" at bounding box center [912, 59] width 55 height 22
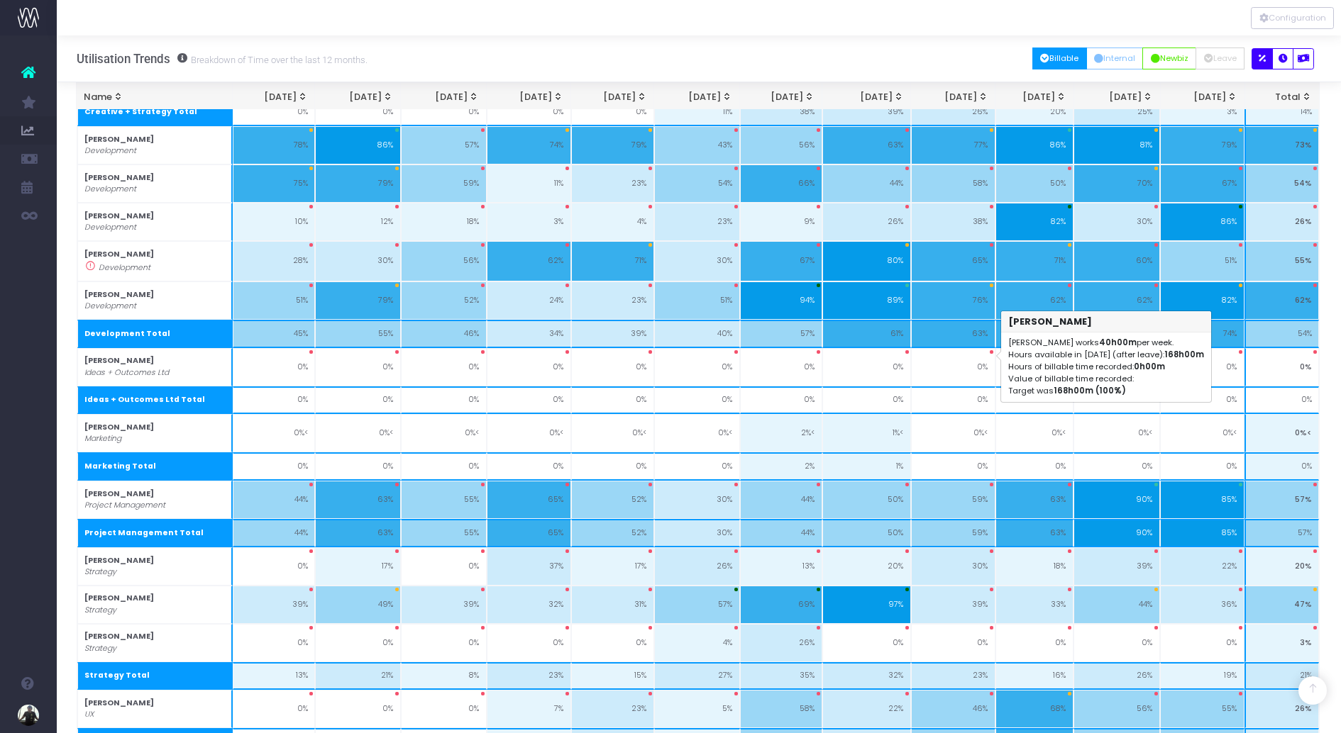
scroll to position [1053, 1]
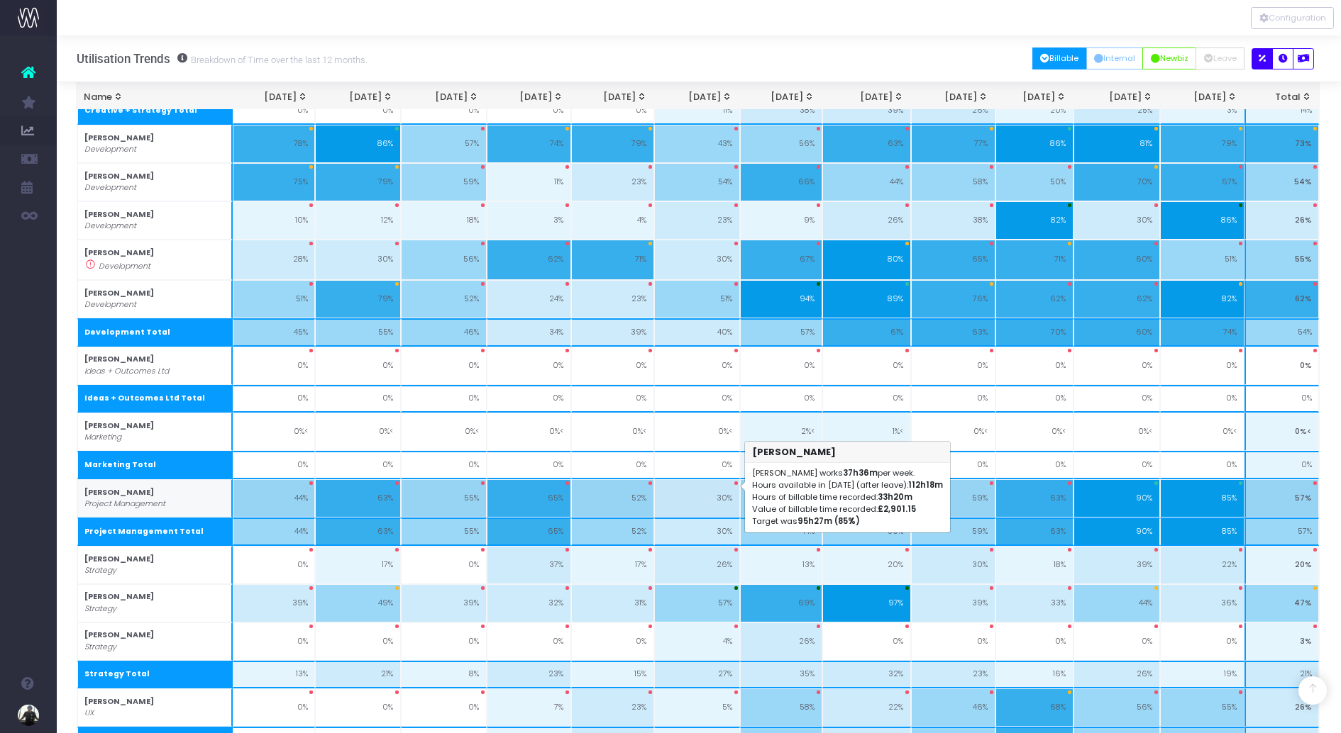
click at [711, 498] on td "30%" at bounding box center [697, 499] width 86 height 38
click at [714, 487] on td "30%" at bounding box center [697, 499] width 86 height 38
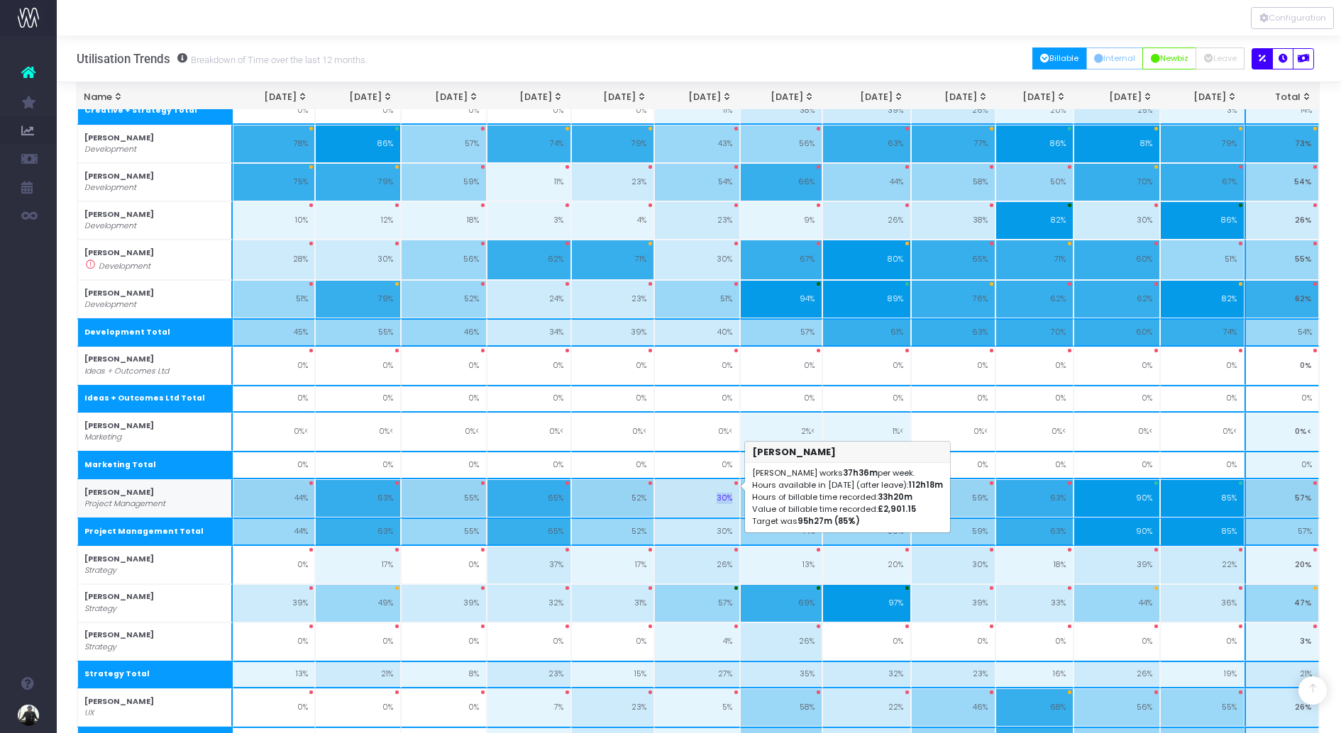
click at [714, 487] on td "30%" at bounding box center [697, 499] width 86 height 38
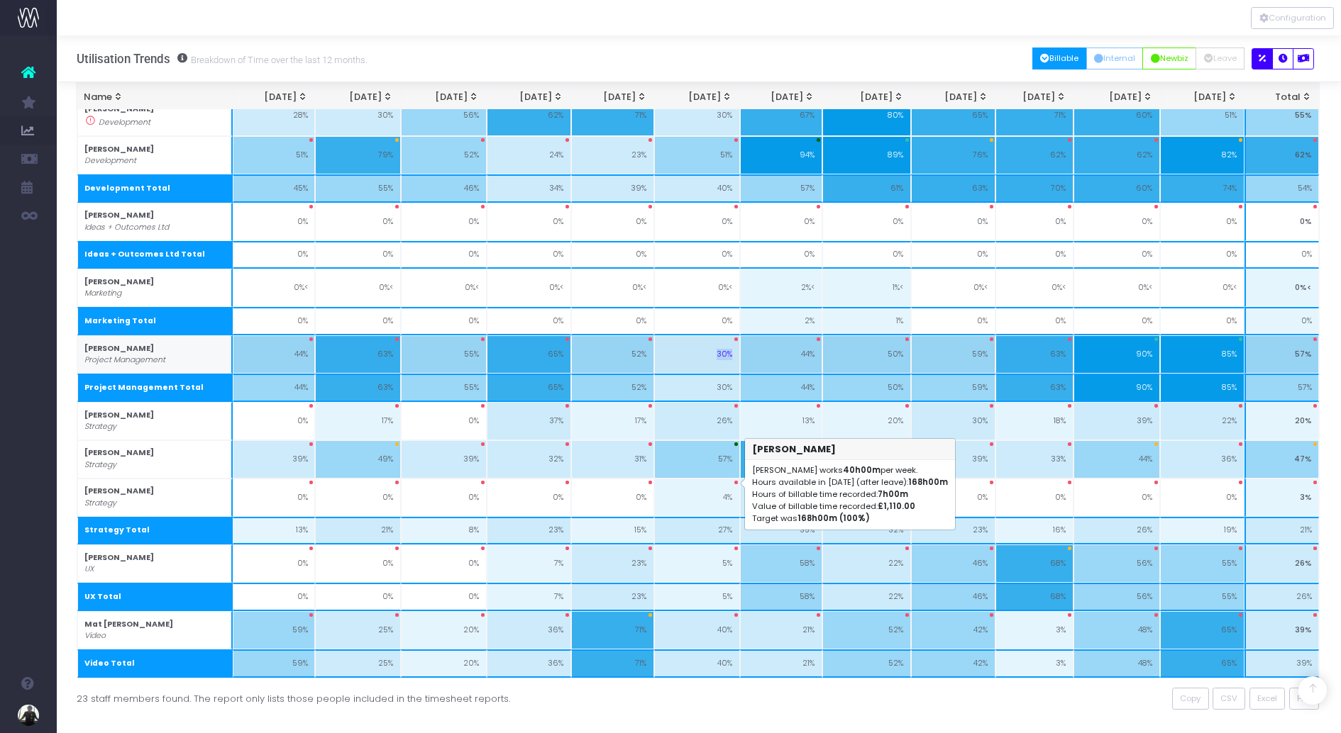
scroll to position [1206, 1]
